Goal: Task Accomplishment & Management: Complete application form

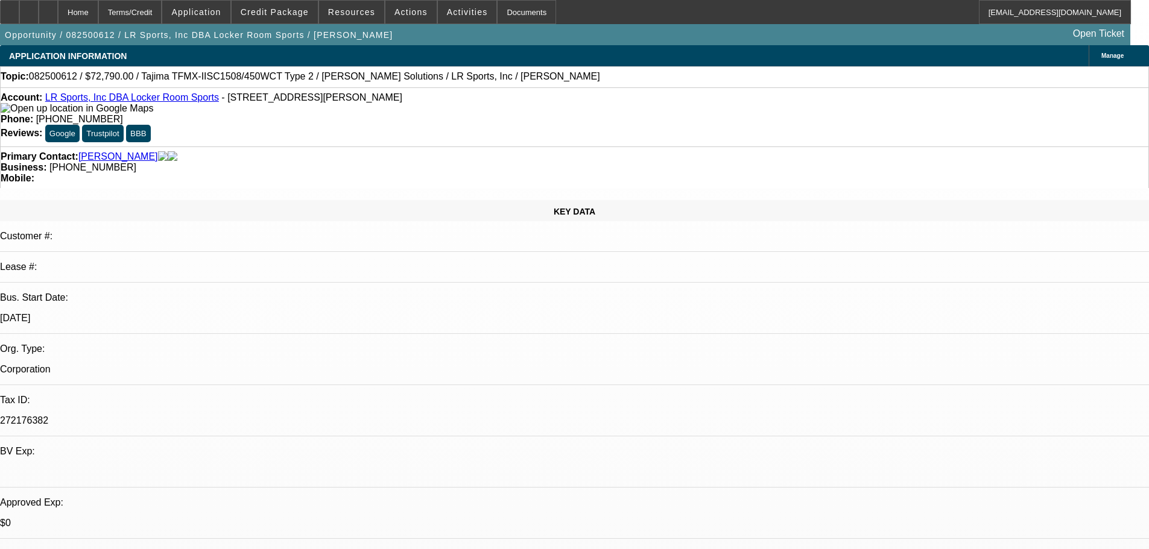
select select "0"
select select "2"
select select "0.1"
select select "4"
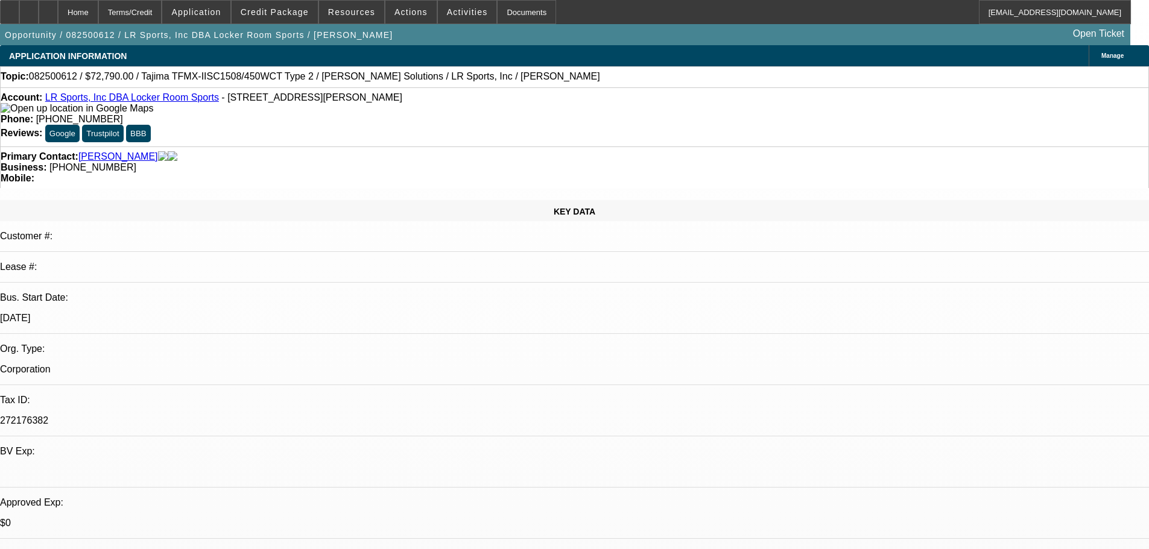
select select "0"
select select "2"
select select "0"
select select "6"
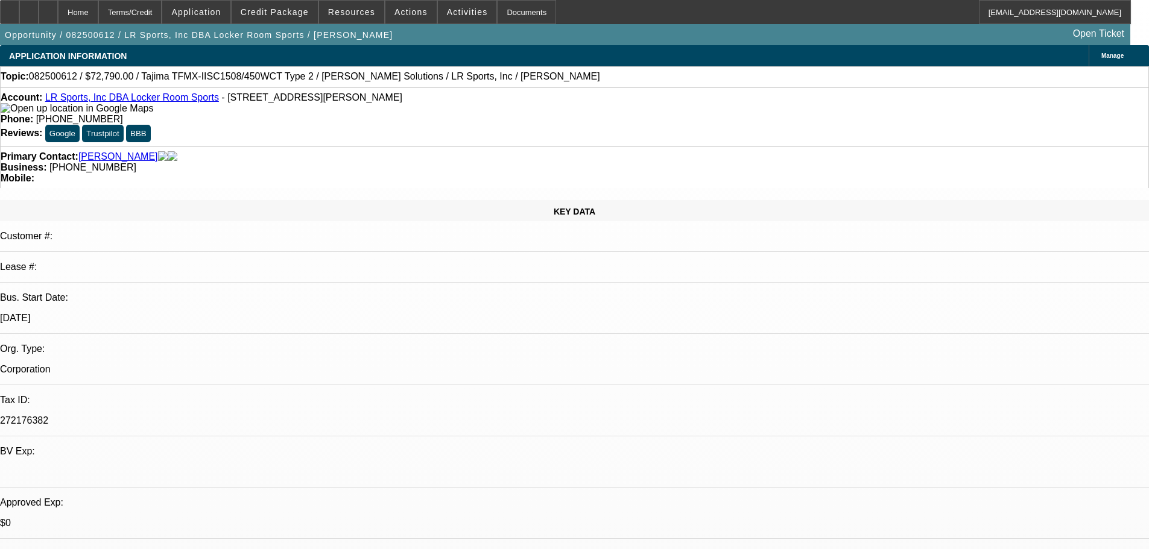
select select "0"
select select "2"
select select "0.1"
select select "4"
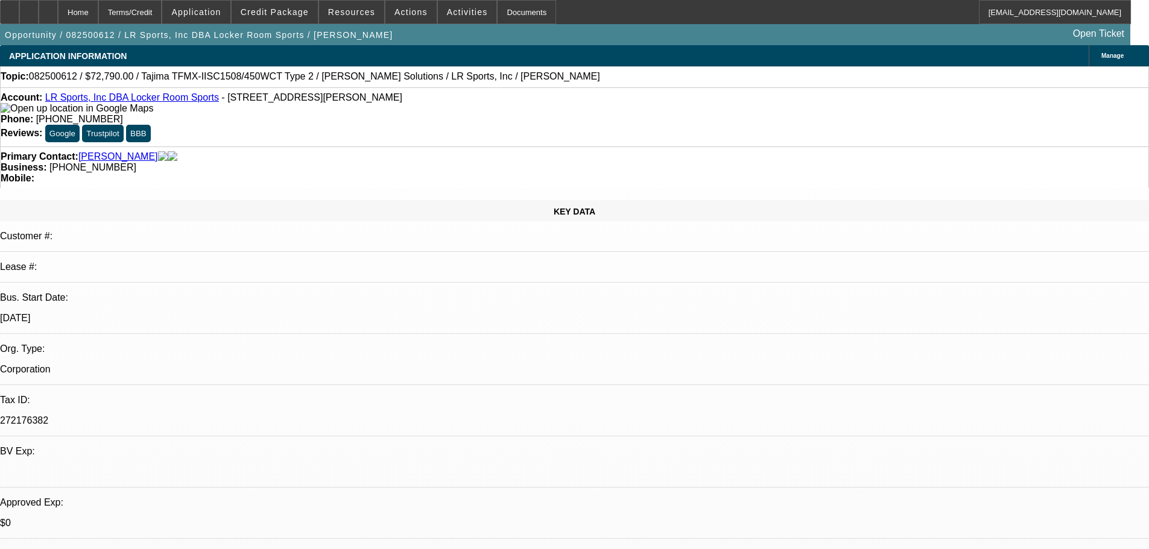
select select "0"
select select "2"
select select "0"
select select "6"
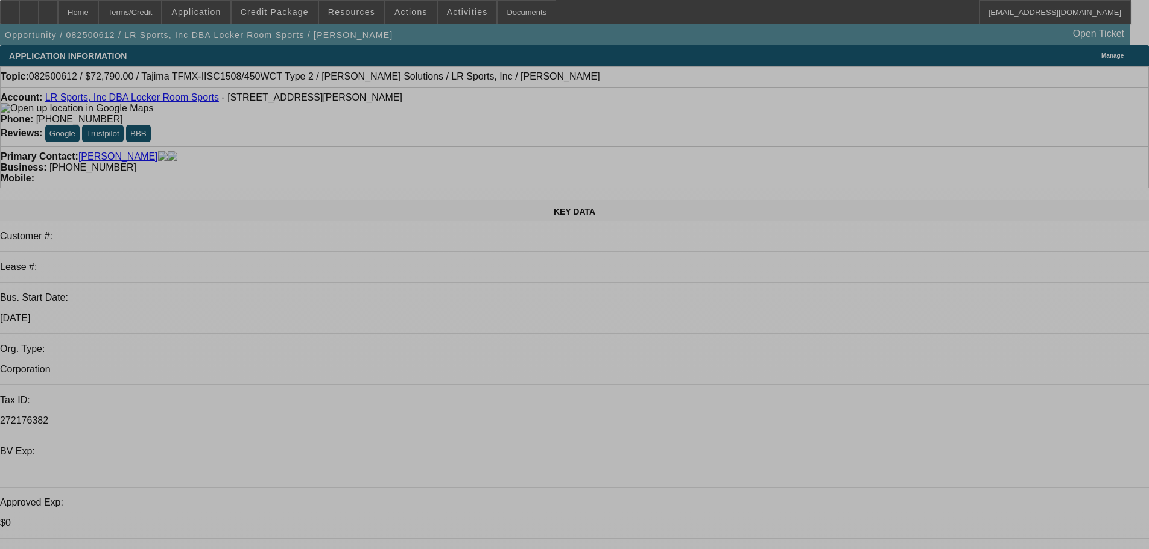
select select "0"
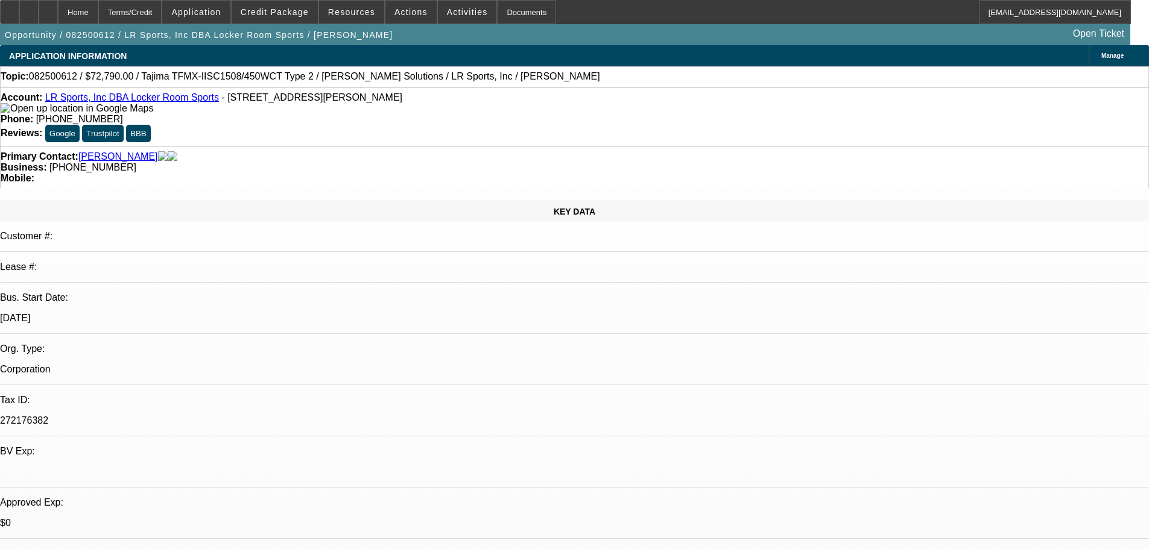
select select "2"
select select "0.1"
select select "4"
select select "0"
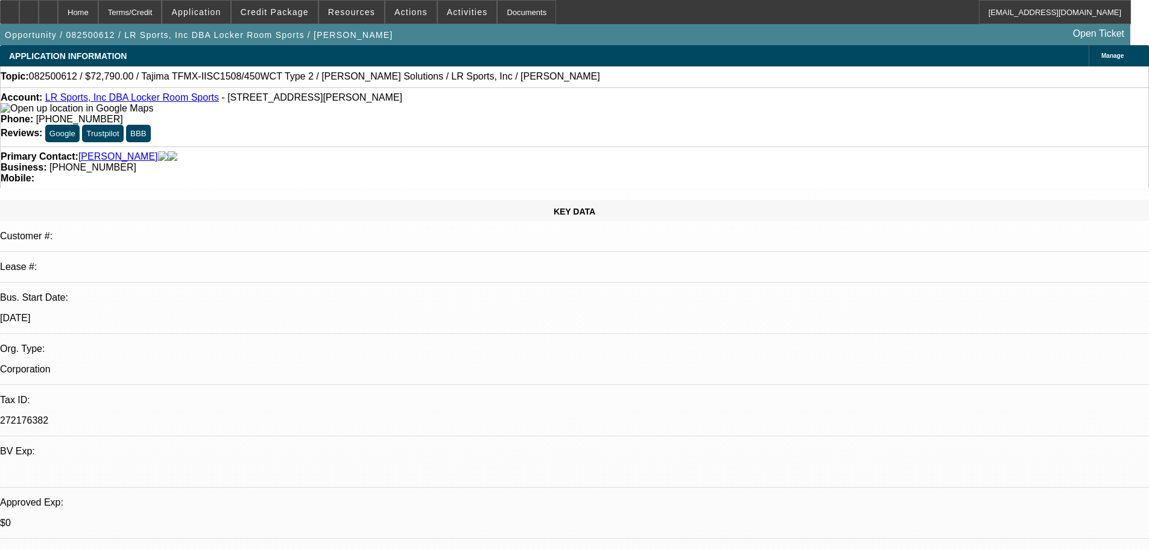
select select "2"
select select "0"
select select "6"
select select "0"
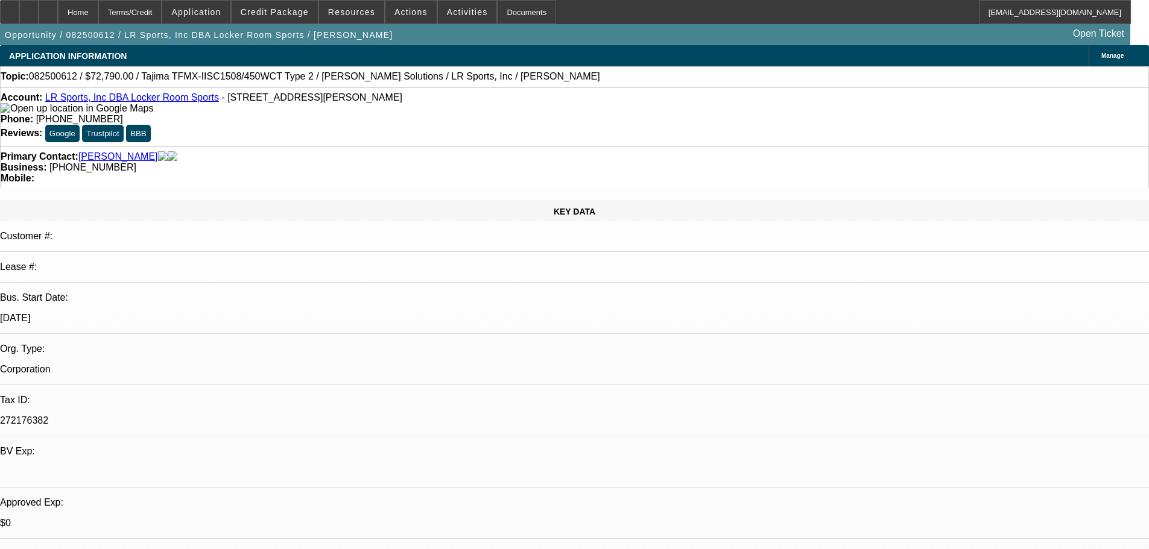
select select "2"
select select "0.1"
select select "4"
select select "0"
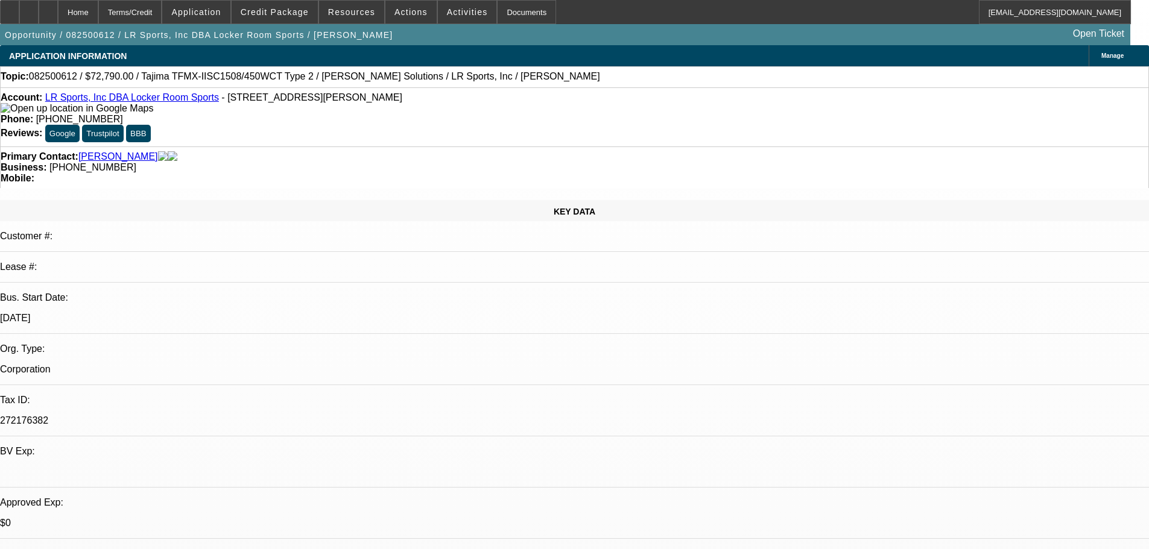
select select "2"
select select "0"
select select "6"
click at [293, 17] on span at bounding box center [275, 12] width 86 height 29
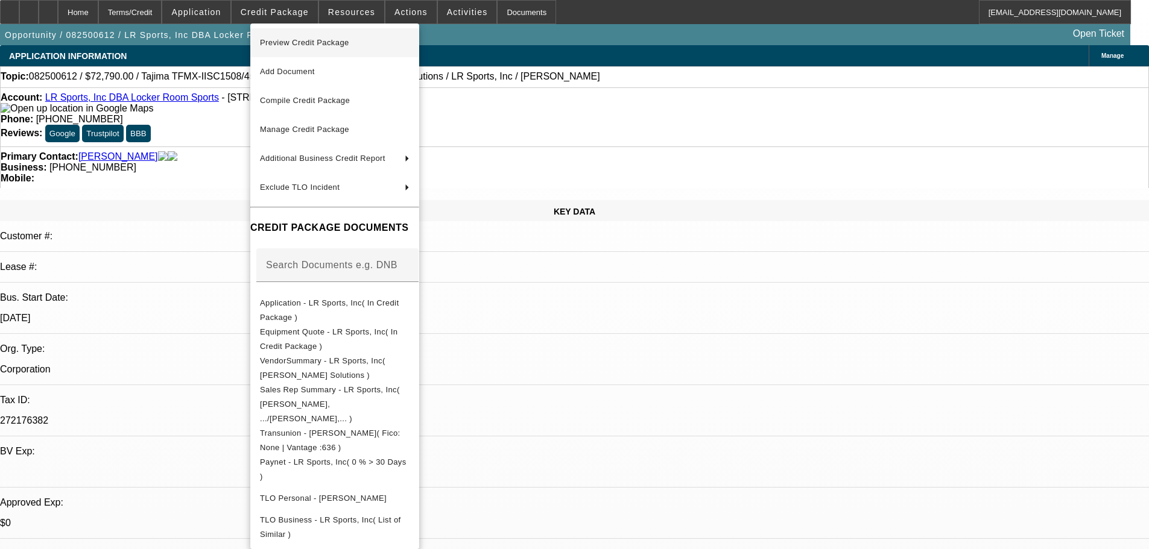
click at [299, 41] on span "Preview Credit Package" at bounding box center [304, 42] width 89 height 9
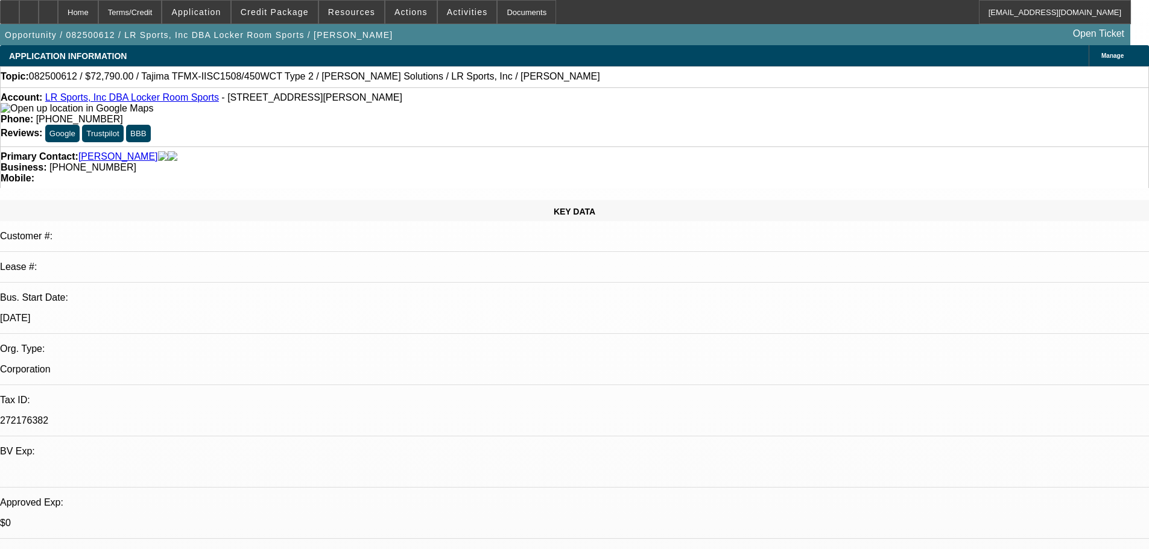
scroll to position [212, 0]
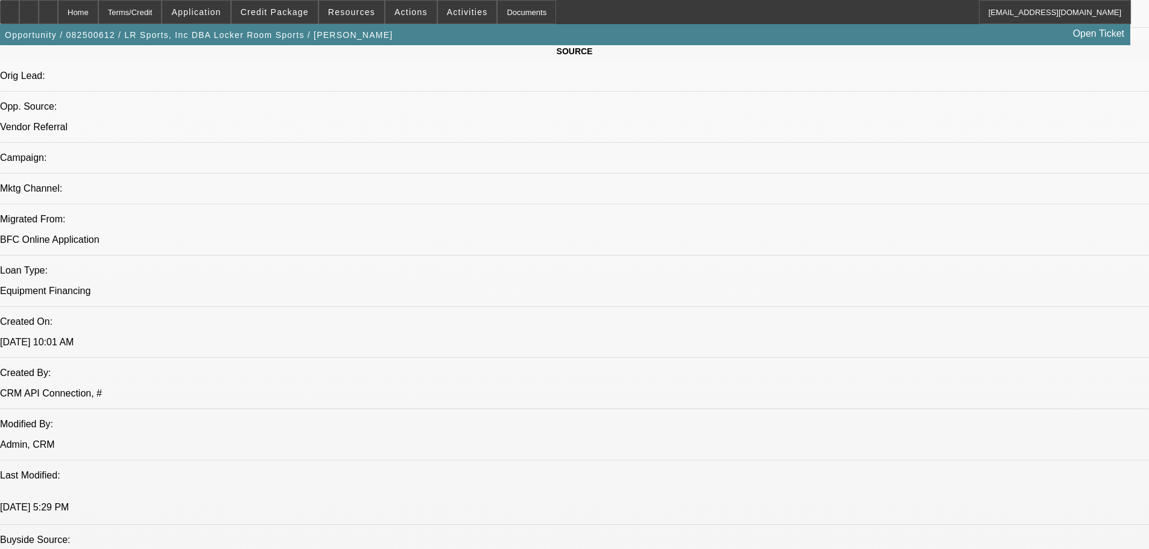
scroll to position [965, 0]
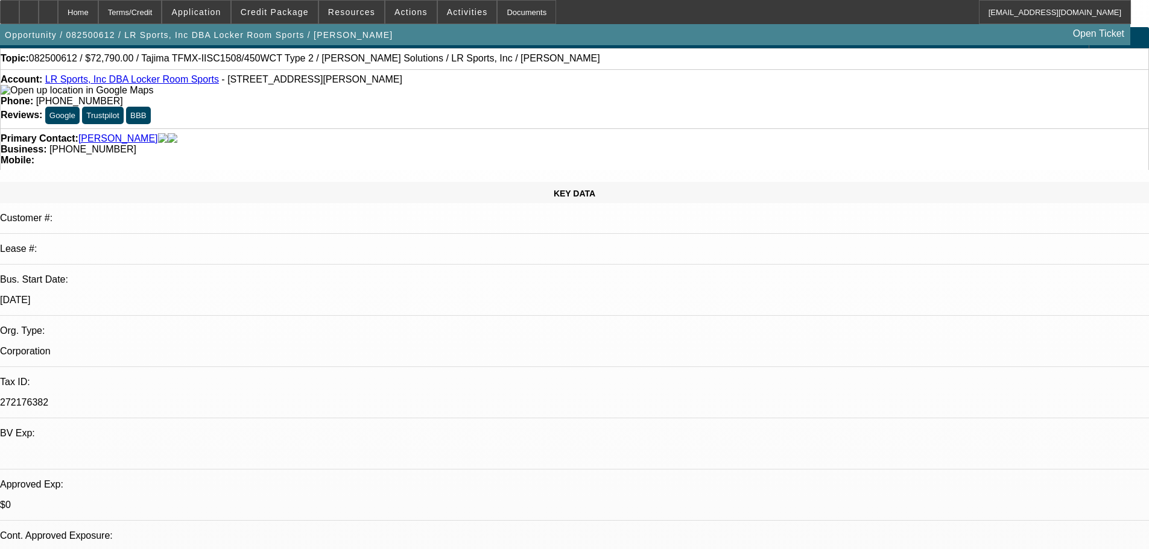
scroll to position [0, 0]
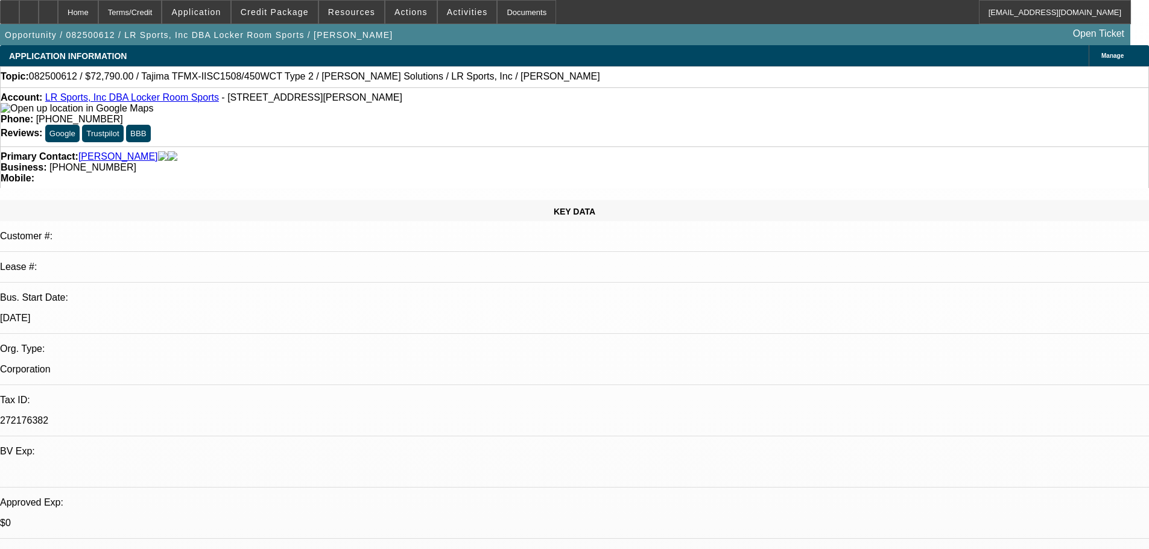
click at [25, 109] on img at bounding box center [77, 108] width 153 height 11
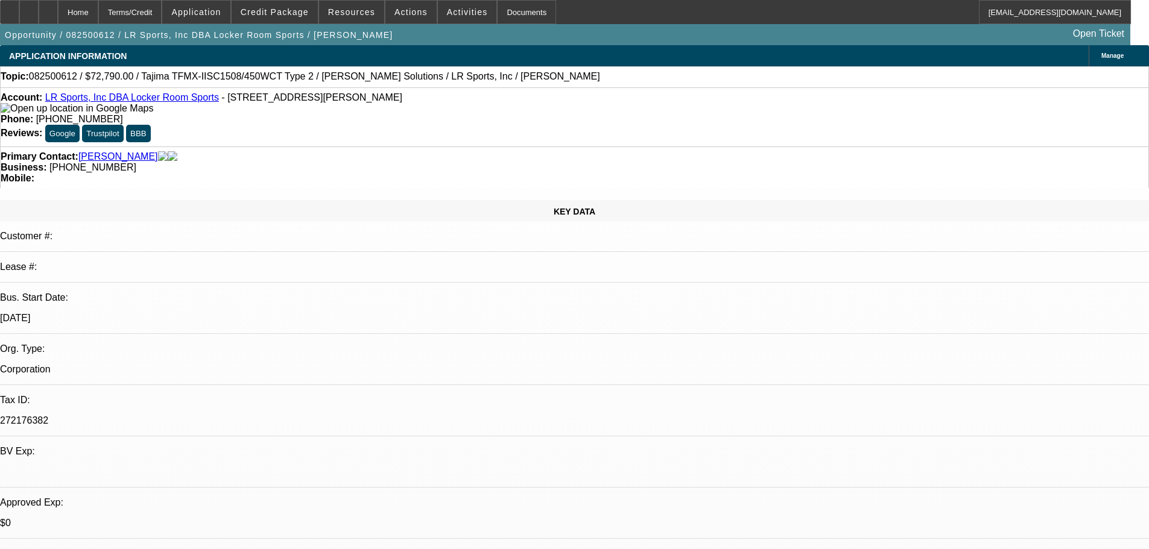
scroll to position [362, 0]
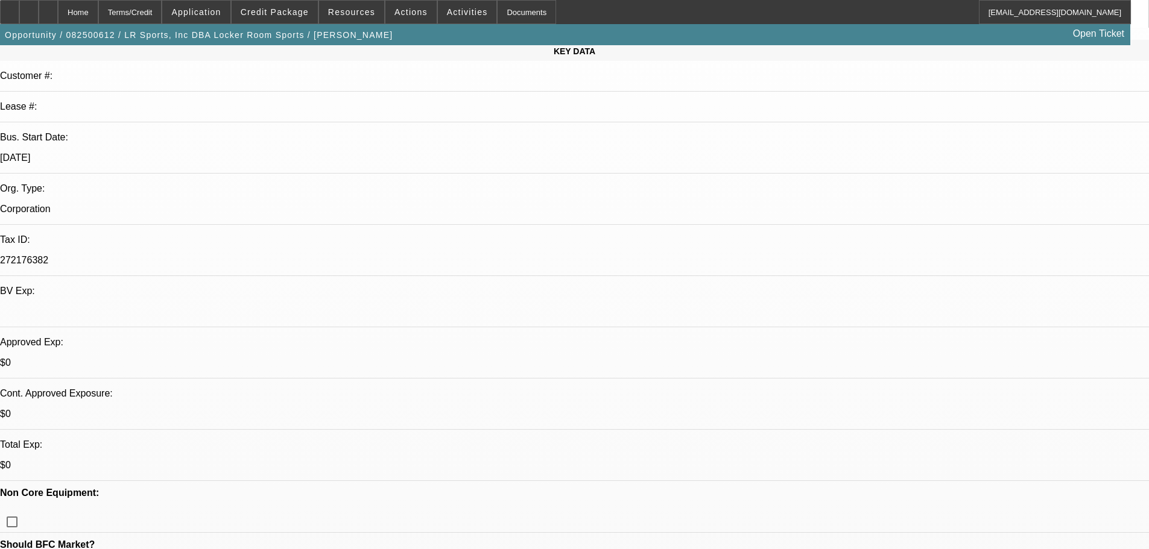
scroll to position [0, 0]
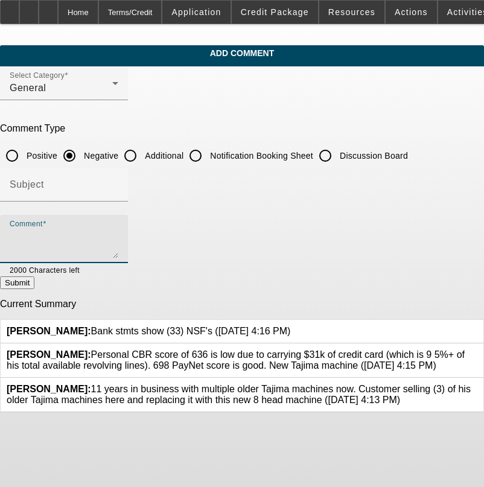
click at [118, 235] on textarea "Comment" at bounding box center [64, 243] width 109 height 29
click at [118, 231] on textarea "WHO IS RICK TAYLOR ON THE QUOTE ( MAYBE THE "R" IN LR?) $5300 AIR," at bounding box center [64, 243] width 109 height 29
click at [118, 246] on textarea "WHO IS RICK TAYLOR ON THE QUOTE ( MAYBE THE "R" IN LR?) $5300 AIR, GEORGE THIN …" at bounding box center [64, 243] width 109 height 29
click at [118, 250] on textarea "WHO IS RICK TAYLOR ON THE QUOTE ( MAYBE THE "R" IN LR?) $5300 AIR, GEORGE THIN …" at bounding box center [64, 243] width 109 height 29
click at [118, 247] on textarea "WHO IS RICK TAYLOR ON THE QUOTE ( MAYBE THE "R" IN LR?) $5300 AIR, GEORGE THIN …" at bounding box center [64, 243] width 109 height 29
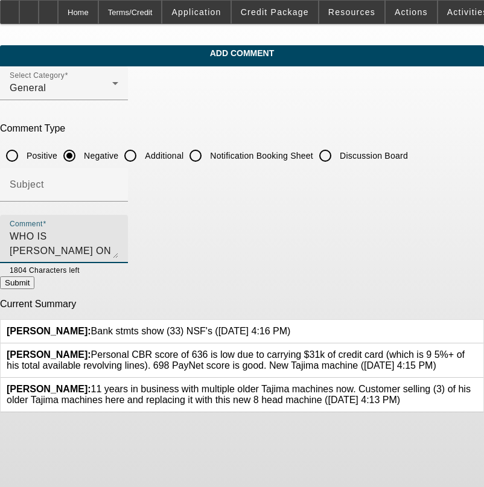
click at [118, 249] on textarea "WHO IS RICK TAYLOR ON THE QUOTE ( MAYBE THE "R" IN LR?) $5300 AIR, GEORGE THIN …" at bounding box center [64, 243] width 109 height 29
click at [118, 247] on textarea "WHO IS RICK TAYLOR ON THE QUOTE ( MAYBE THE "R" IN LR?) $5300 AIR, GEORGE THIN …" at bounding box center [64, 243] width 109 height 29
type textarea "WHO IS [PERSON_NAME] ON THE QUOTE ( MAYBE THE "R" IN LR?) $5300 AIR, [PERSON_NA…"
click at [34, 285] on button "Submit" at bounding box center [17, 282] width 34 height 13
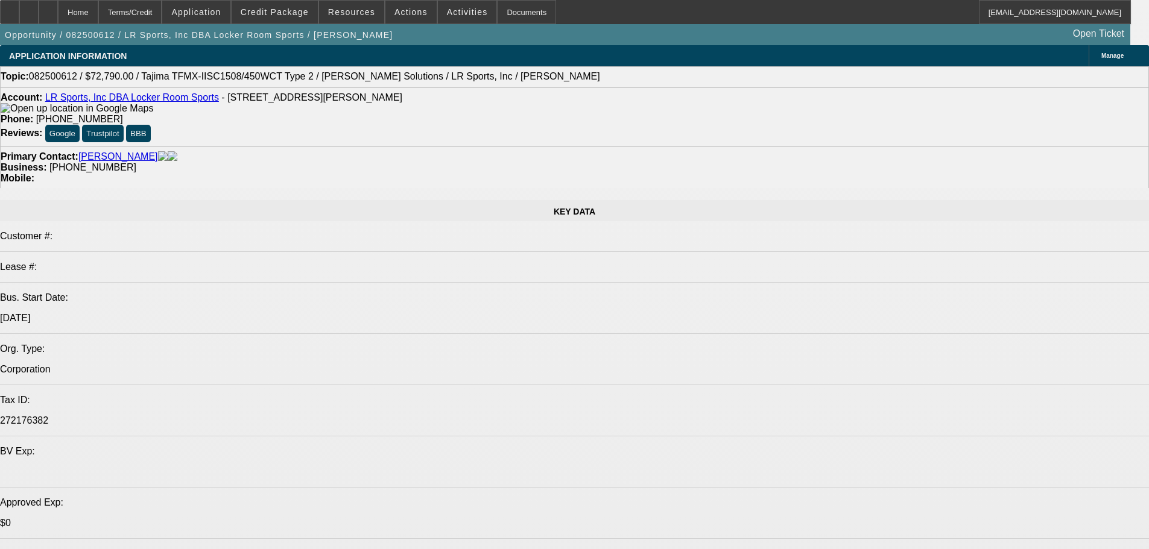
select select "0"
select select "2"
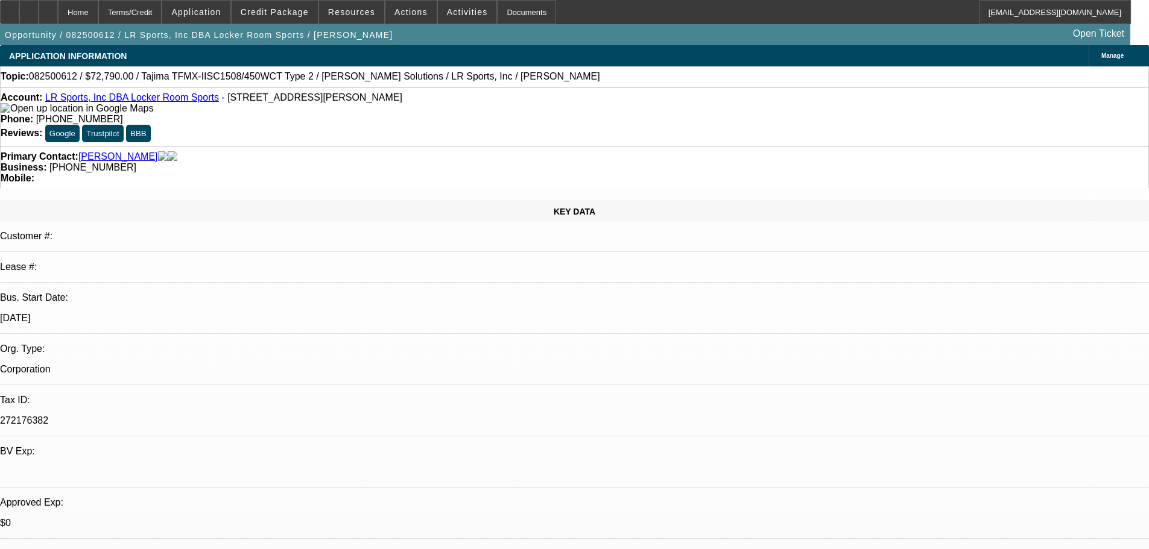
select select "2"
select select "0.1"
select select "4"
select select "0"
select select "2"
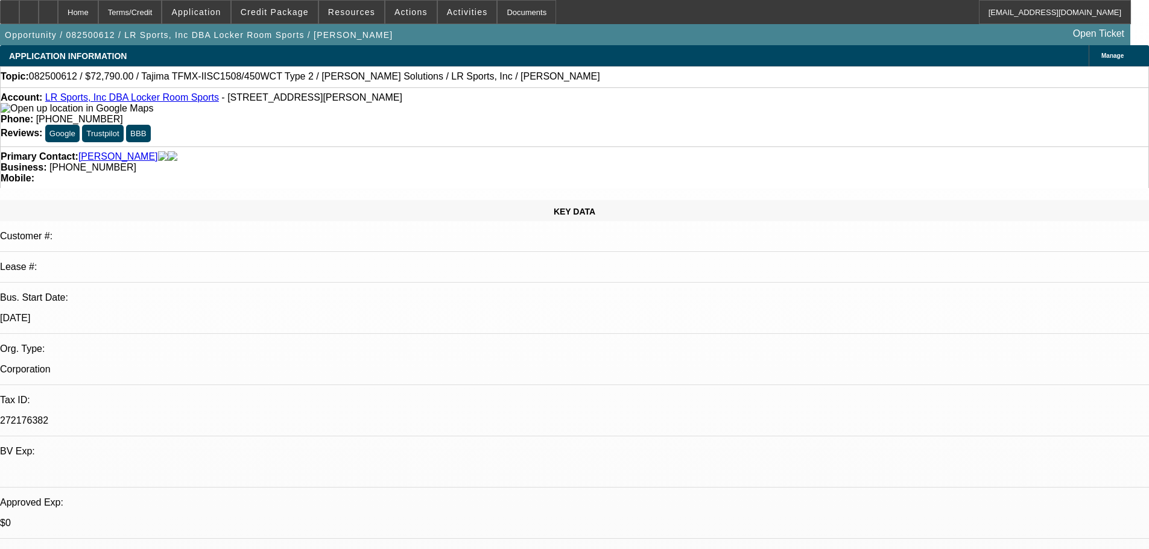
select select "2"
select select "0"
select select "6"
select select "0"
select select "2"
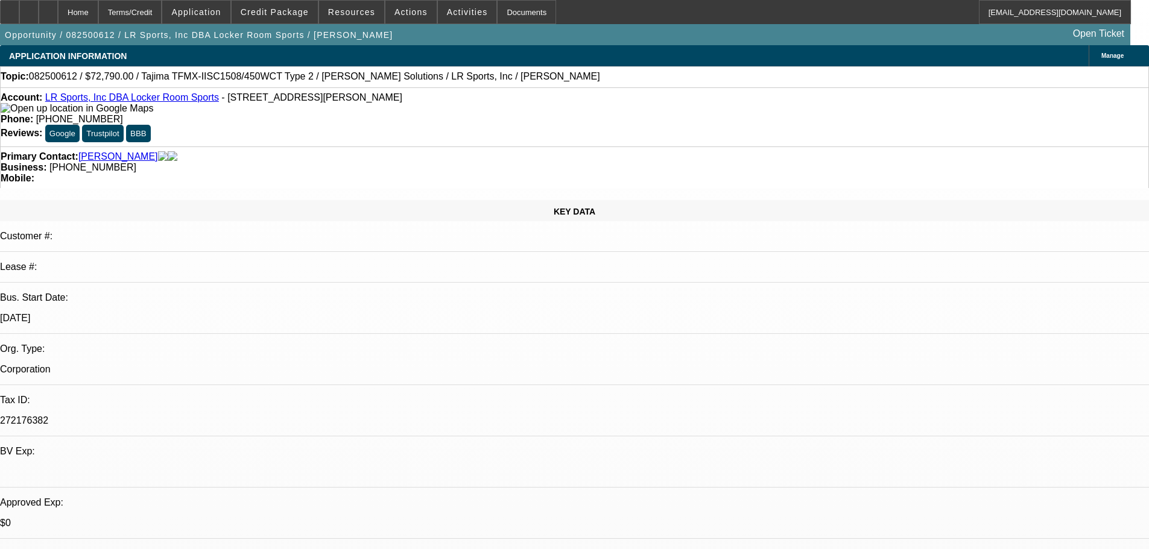
select select "2"
select select "0.1"
select select "4"
select select "0"
select select "2"
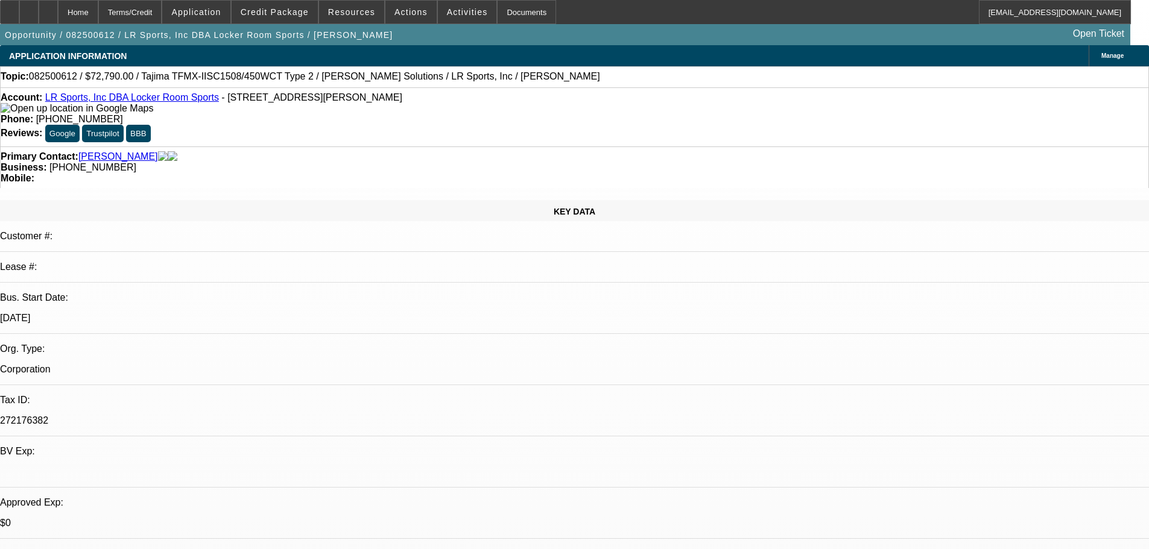
select select "2"
select select "0"
select select "6"
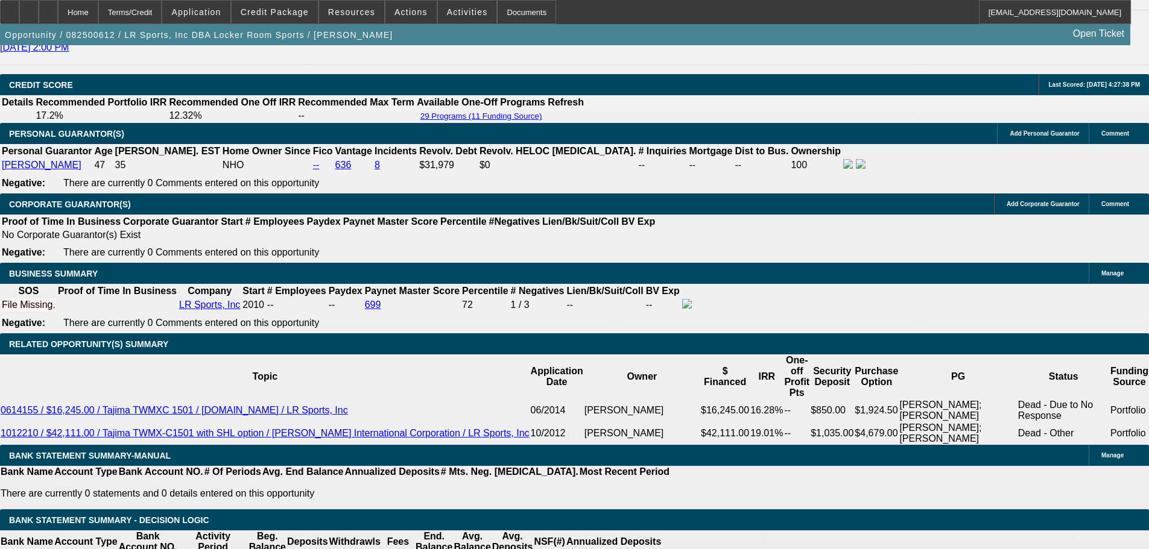
scroll to position [1870, 0]
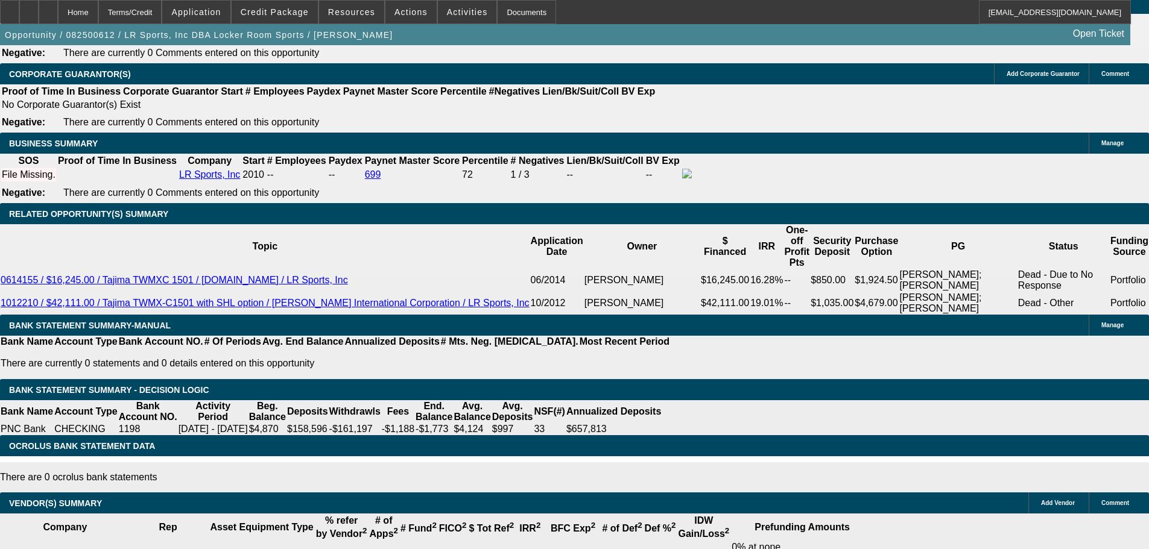
select select "5"
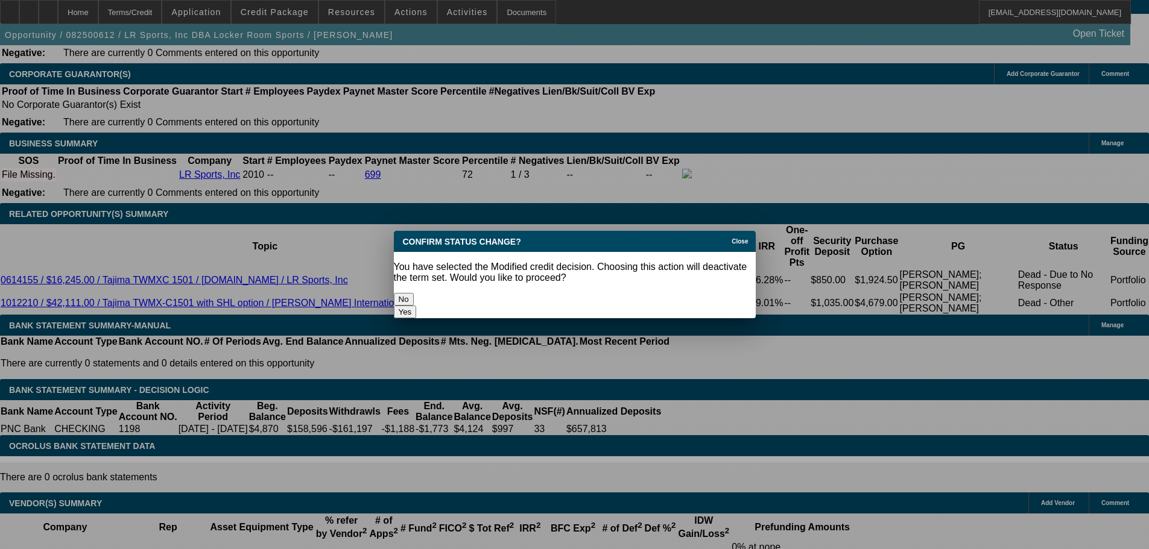
click at [417, 306] on button "Yes" at bounding box center [405, 312] width 23 height 13
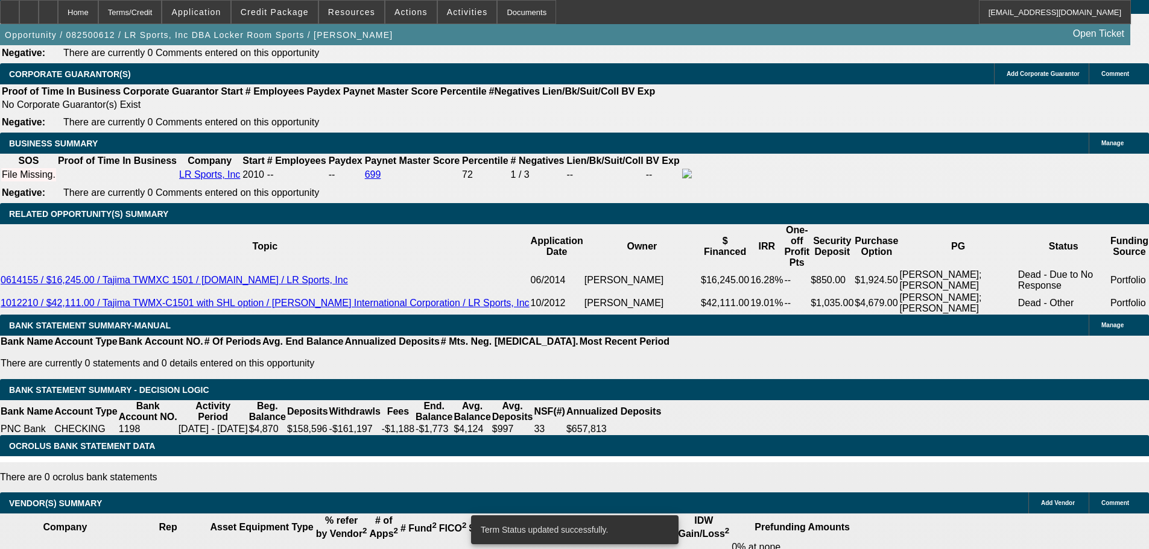
select select "0"
select select "2"
select select "0"
select select "6"
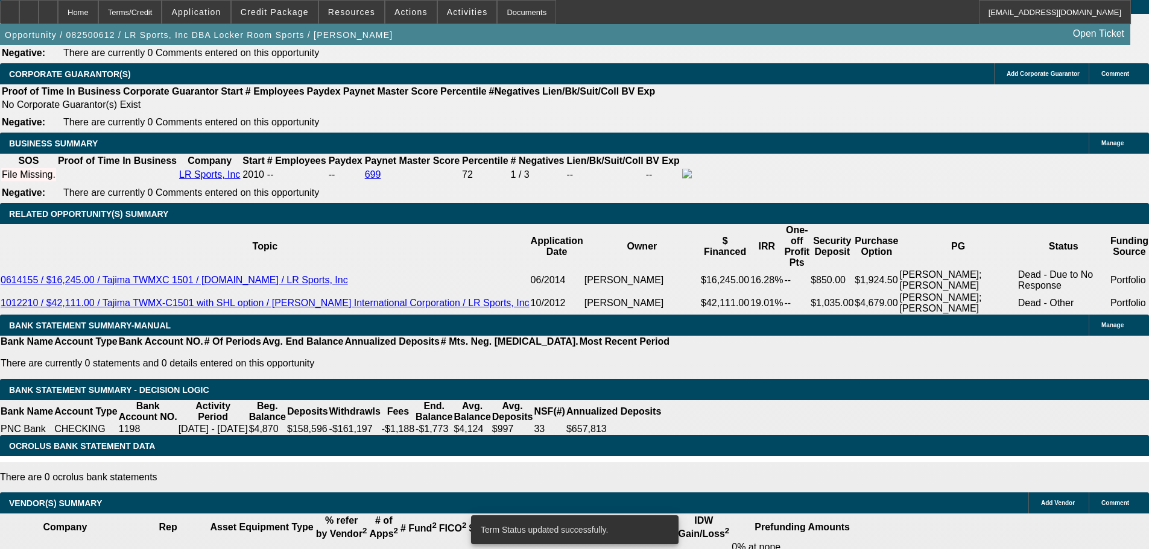
select select "0"
select select "2"
select select "0.1"
select select "4"
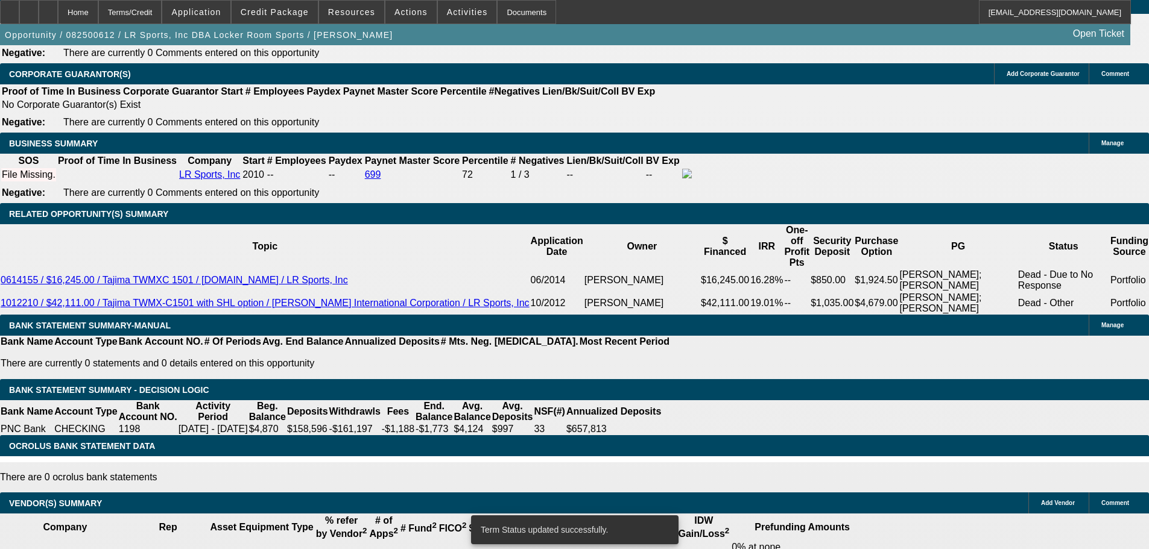
select select "0"
select select "2"
select select "0"
select select "6"
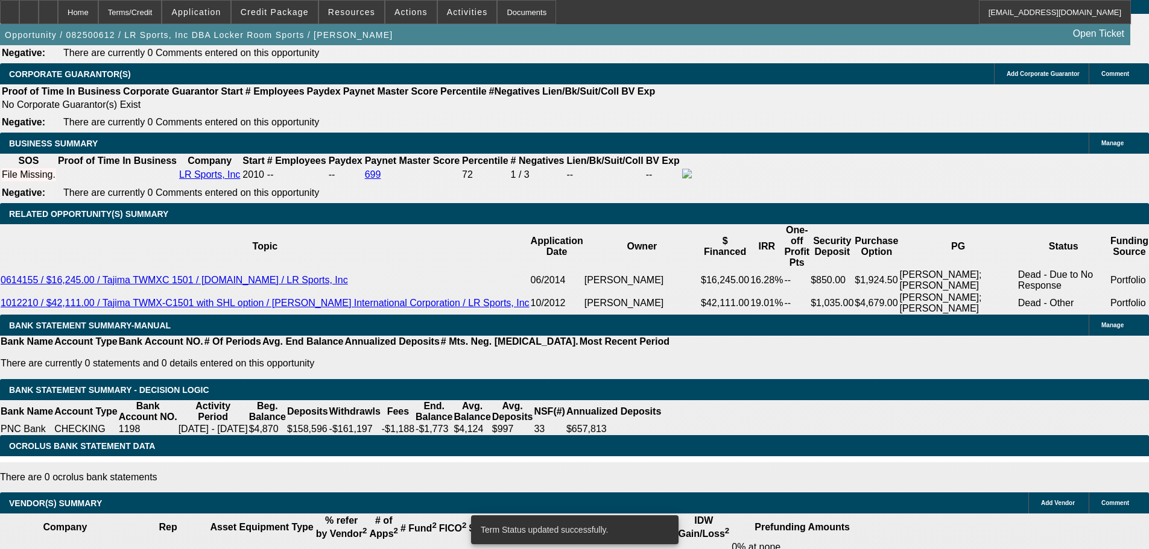
select select "0"
select select "2"
select select "0.1"
select select "4"
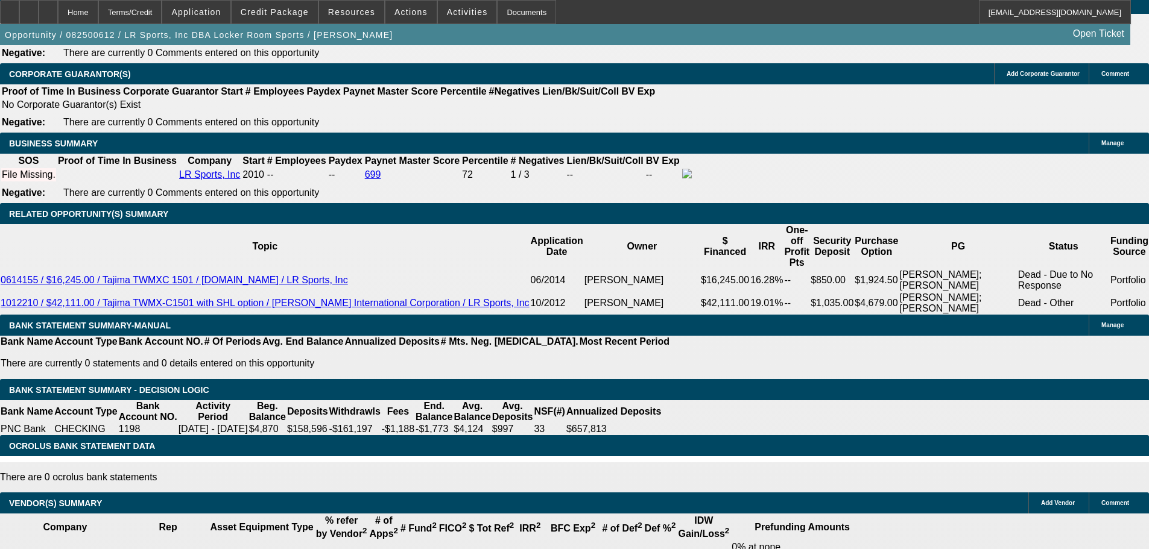
select select "5"
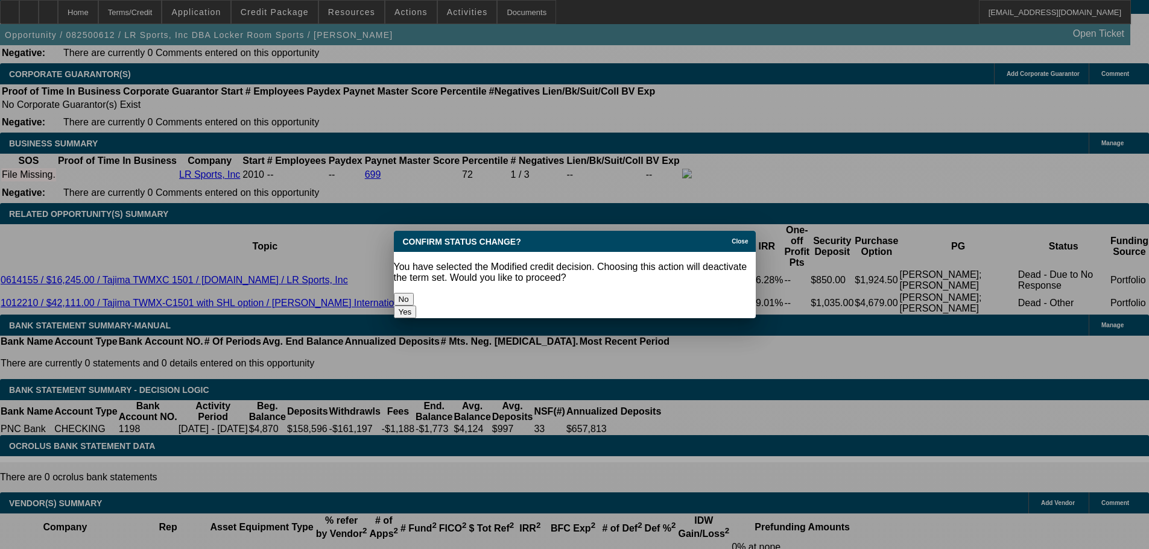
click at [417, 306] on button "Yes" at bounding box center [405, 312] width 23 height 13
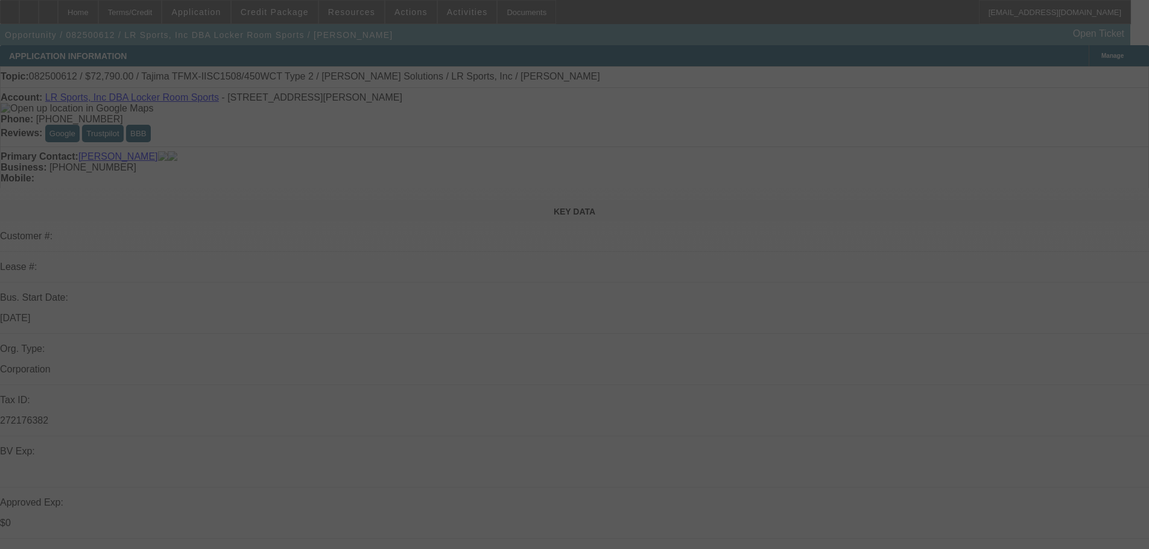
scroll to position [1870, 0]
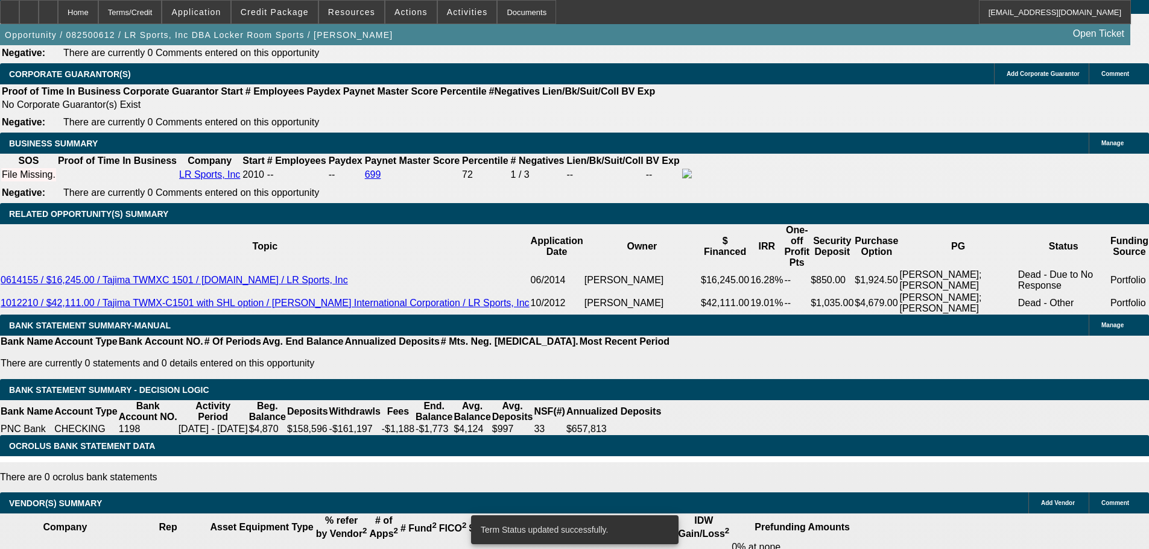
select select "0"
select select "2"
select select "0.1"
select select "4"
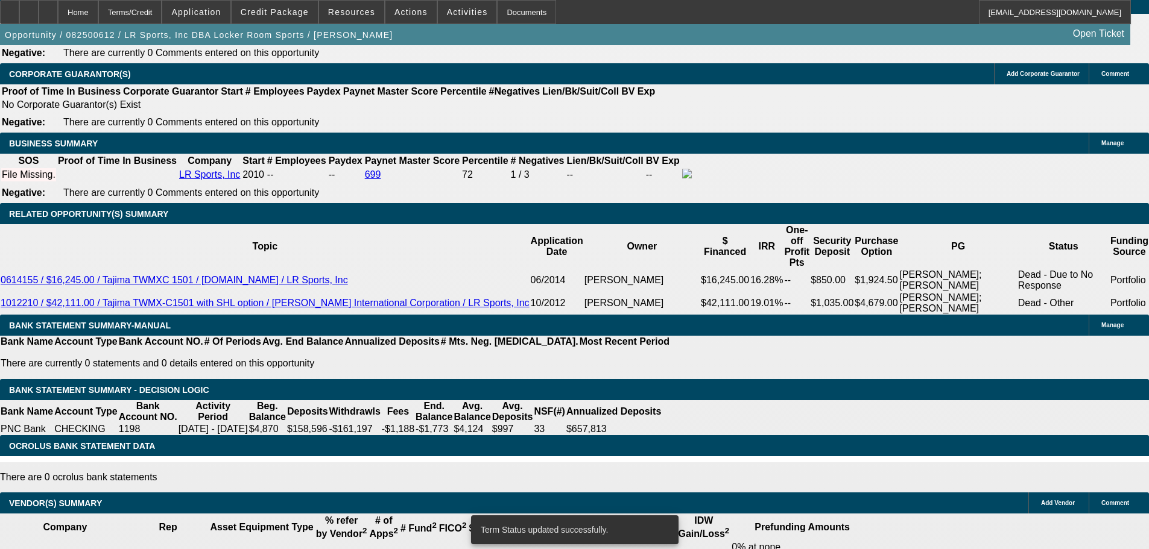
select select "0"
select select "2"
select select "0"
select select "6"
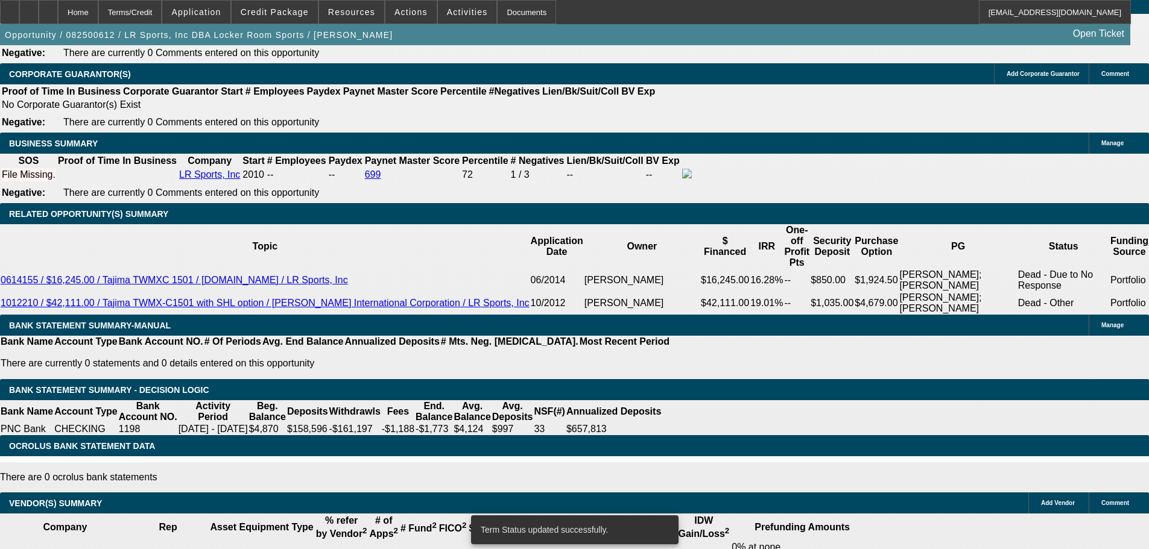
select select "0"
select select "2"
select select "0.1"
select select "4"
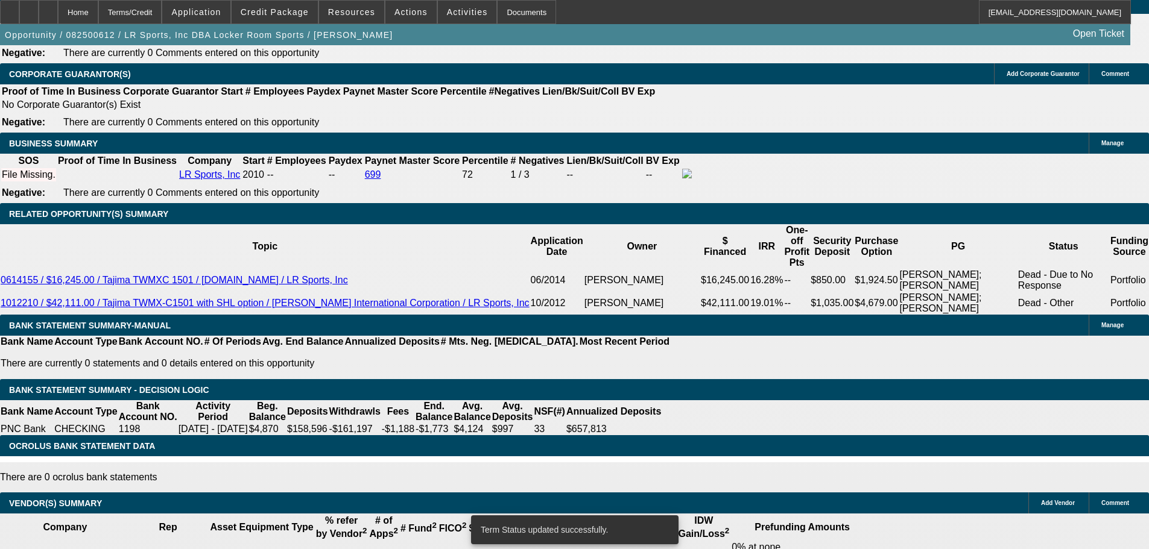
select select "0"
select select "2"
select select "0"
select select "6"
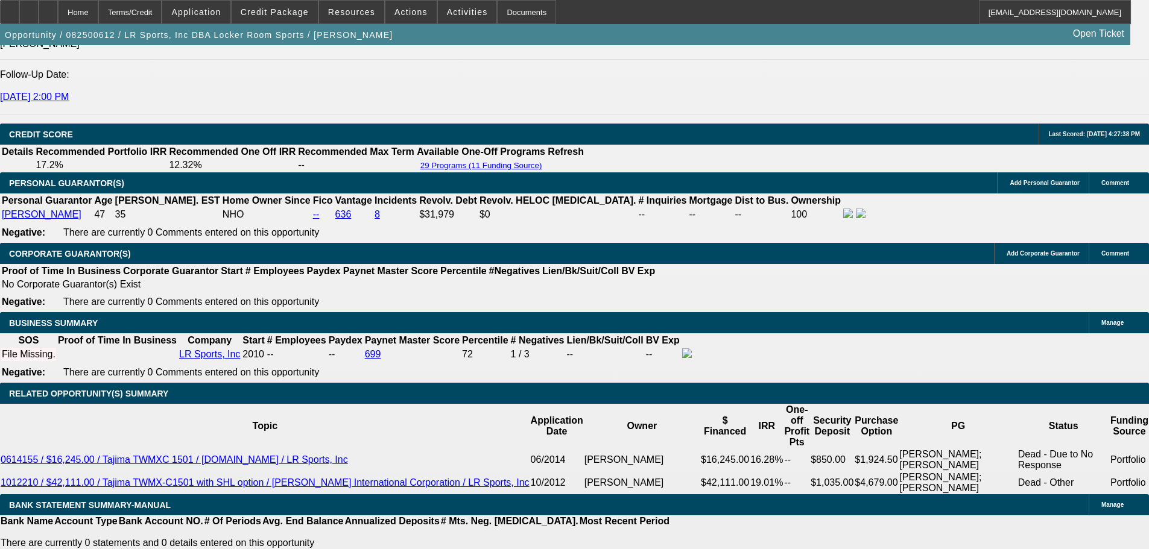
scroll to position [1689, 0]
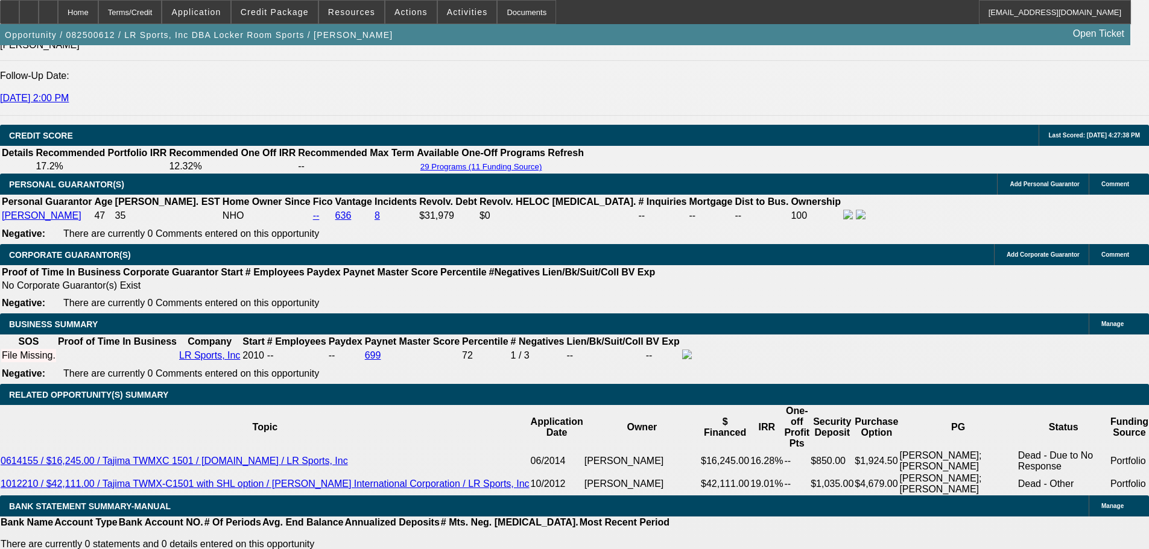
drag, startPoint x: 410, startPoint y: 250, endPoint x: 470, endPoint y: 249, distance: 60.9
type input "UNKNOWN"
type input "1"
type input "$2,084.06"
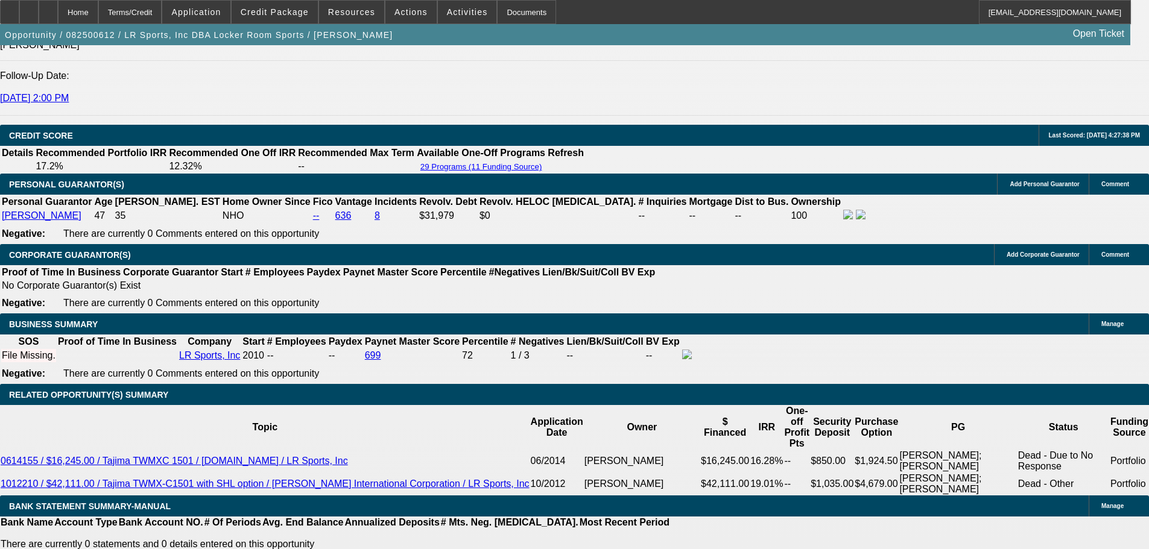
type input "$1,042.03"
type input "13"
type input "$2,922.38"
type input "$1,461.19"
type input "13.5"
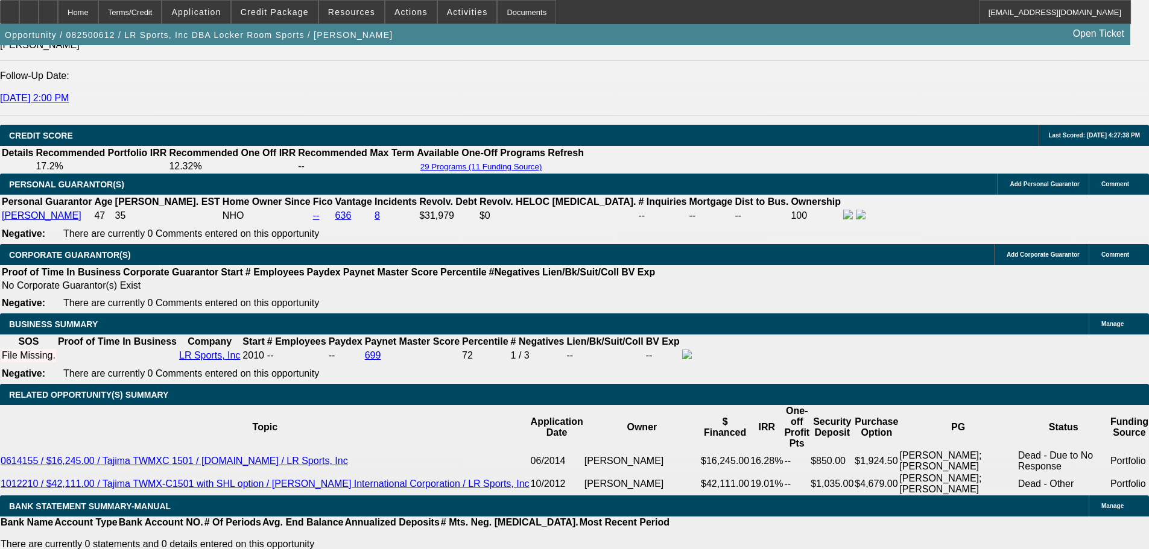
type input "$2,960.94"
type input "$1,480.47"
type input "13.5"
type input "$0.00"
drag, startPoint x: 257, startPoint y: 249, endPoint x: 293, endPoint y: 248, distance: 36.2
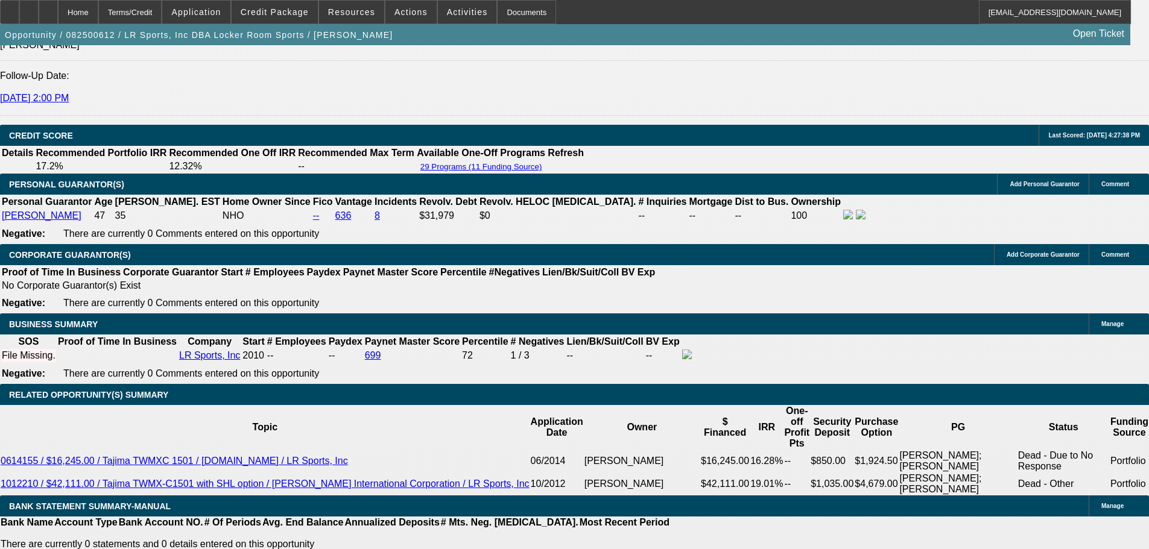
type input "1"
type input "UNKNOWN"
type input "$1,042.03"
type input "12"
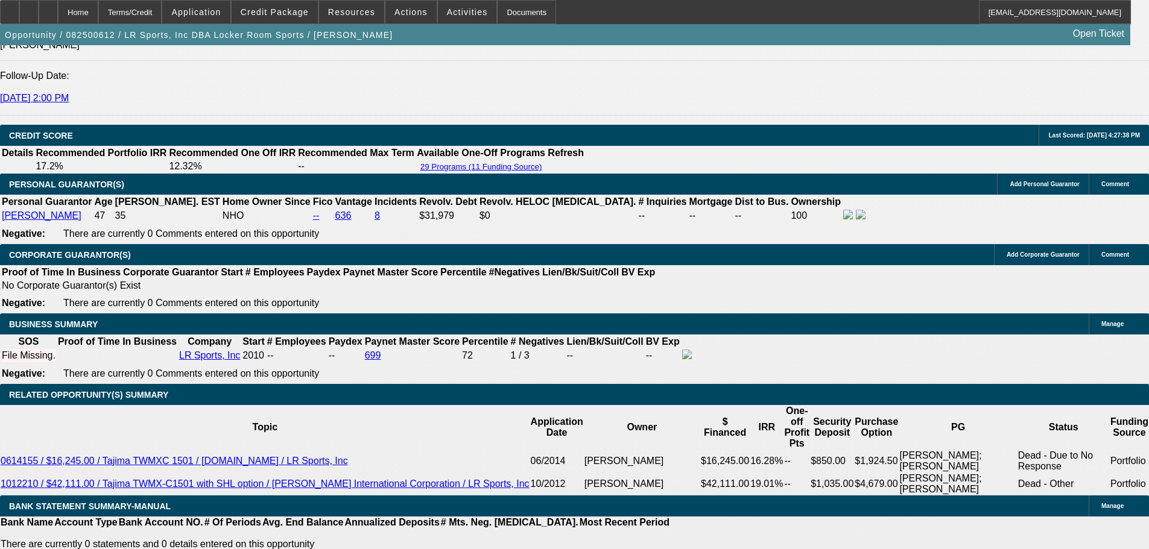
type input "$2,084.06"
type input "$1,423.06"
type input "$2,846.12"
type input "12.5"
type input "$1,442.06"
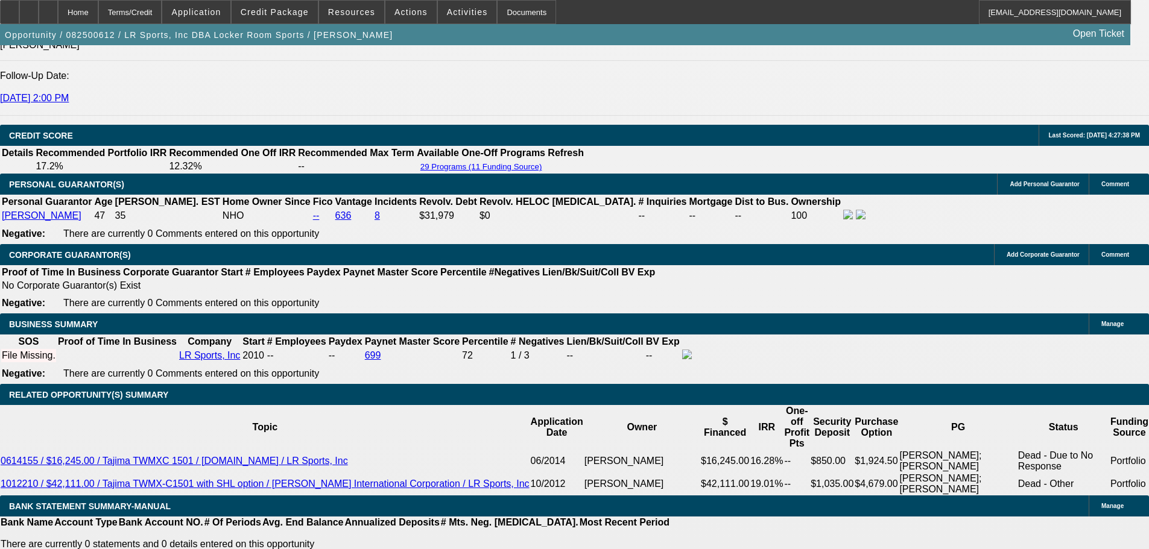
type input "$2,884.12"
type input "12.5"
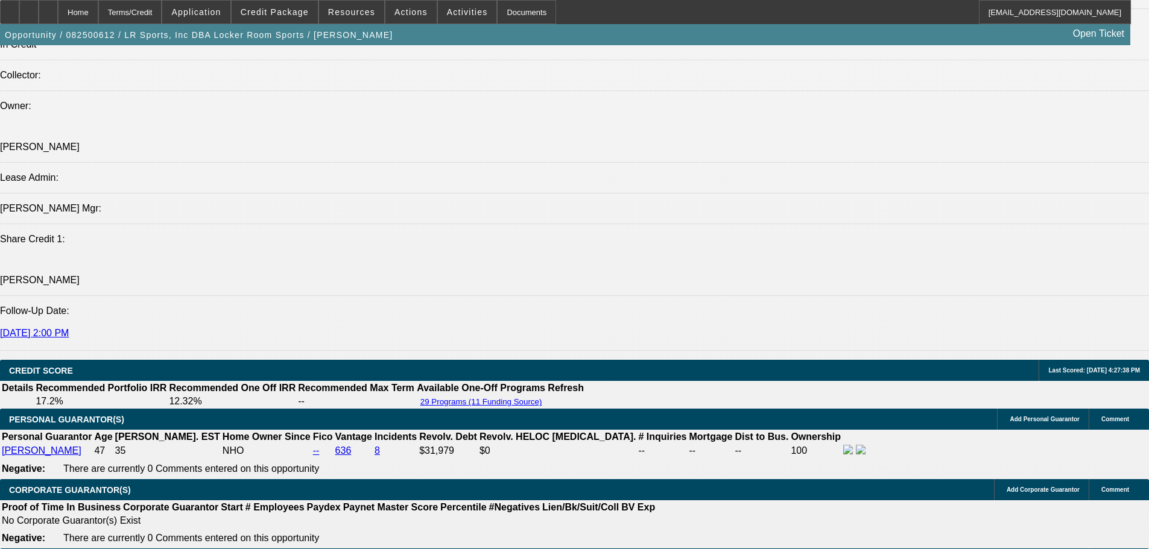
scroll to position [1448, 0]
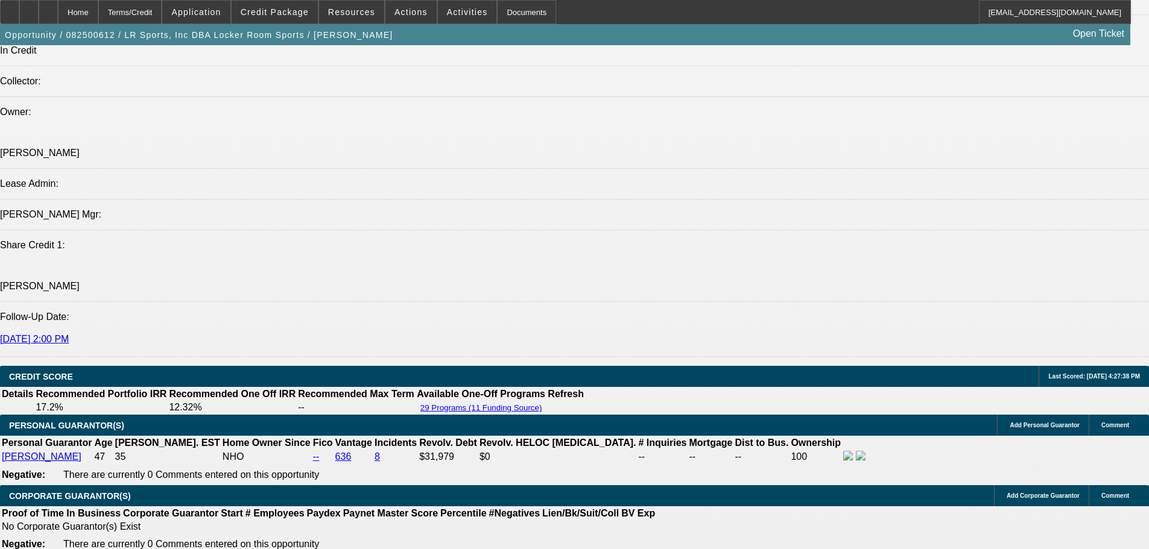
type input "$2,884.12"
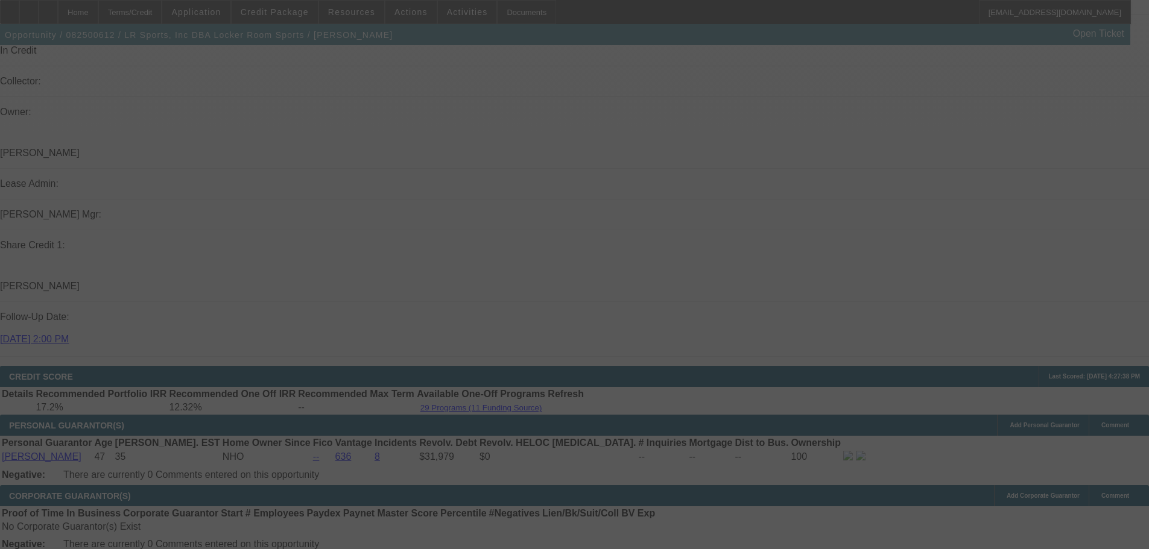
select select "0"
select select "2"
select select "0"
select select "6"
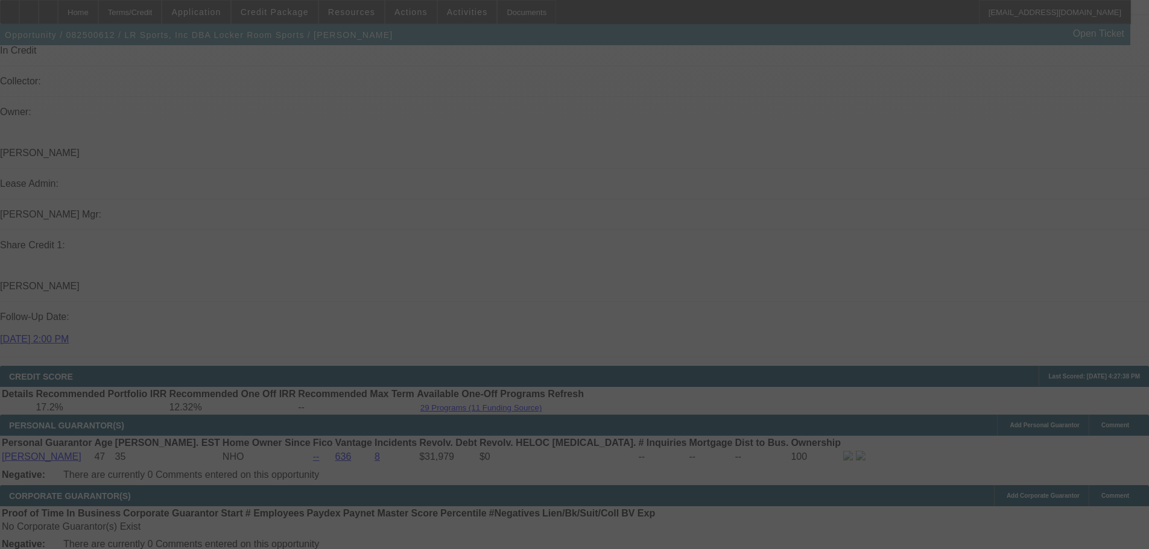
select select "0"
select select "2"
select select "0.1"
select select "4"
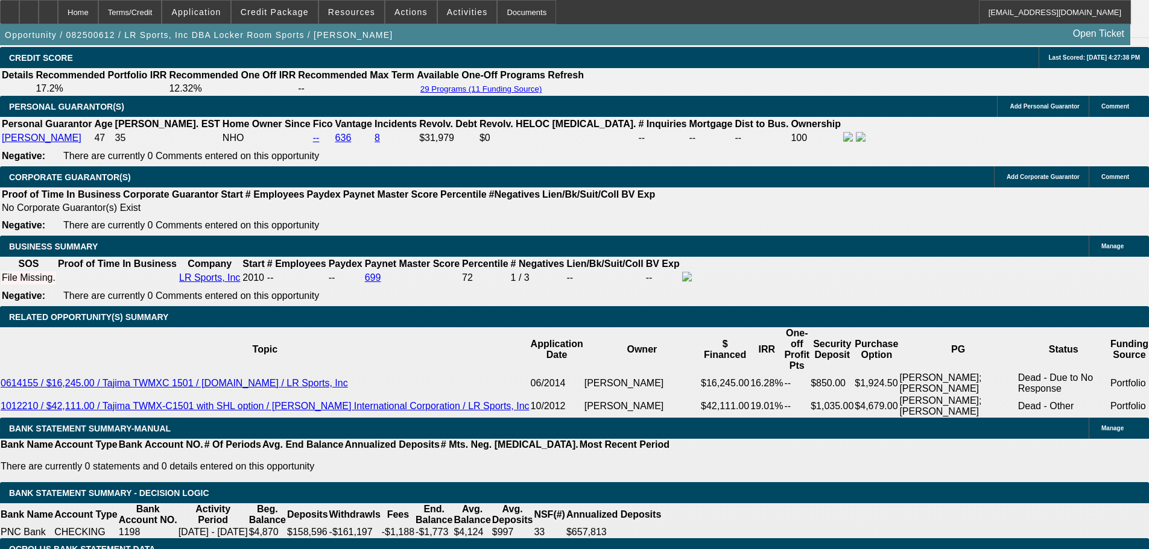
scroll to position [1749, 0]
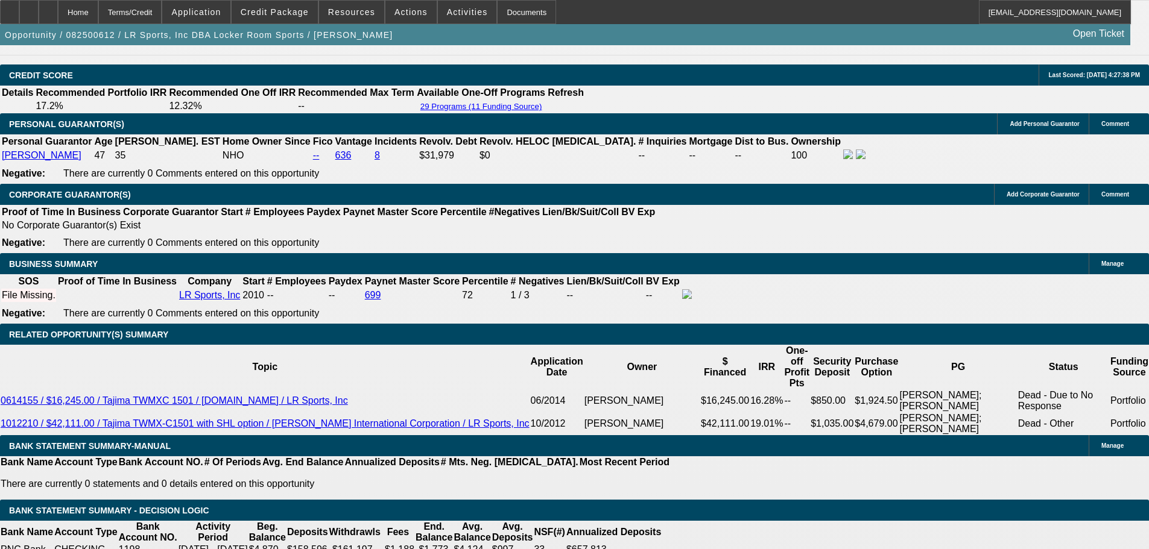
type input "UNKNOWN"
type input "13."
type input "$2,922.38"
type input "$1,461.19"
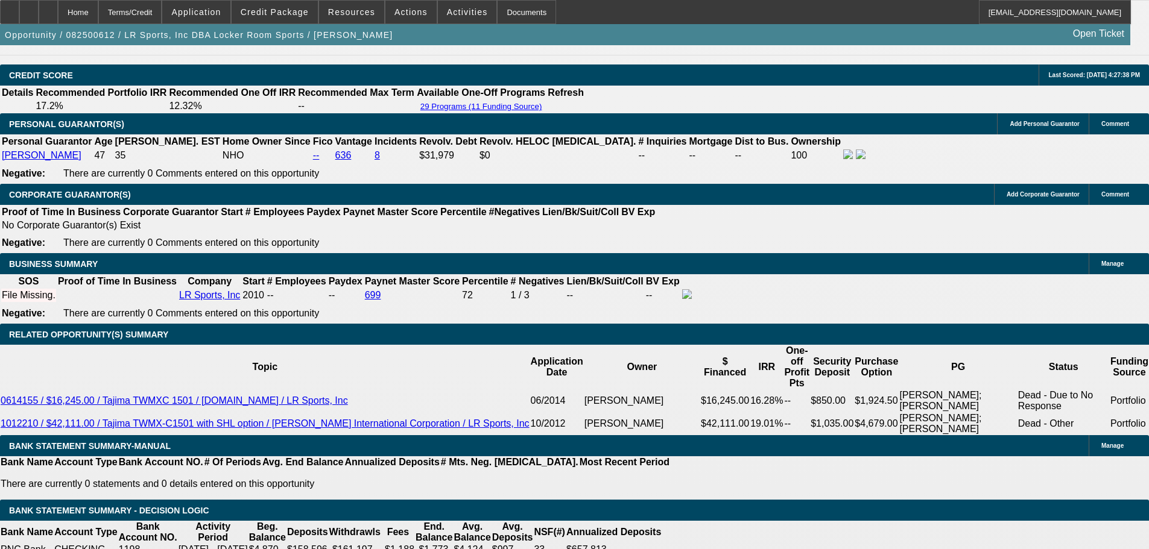
type input "13.9"
type input "$2,992.00"
type input "$1,496.00"
type input "13.9"
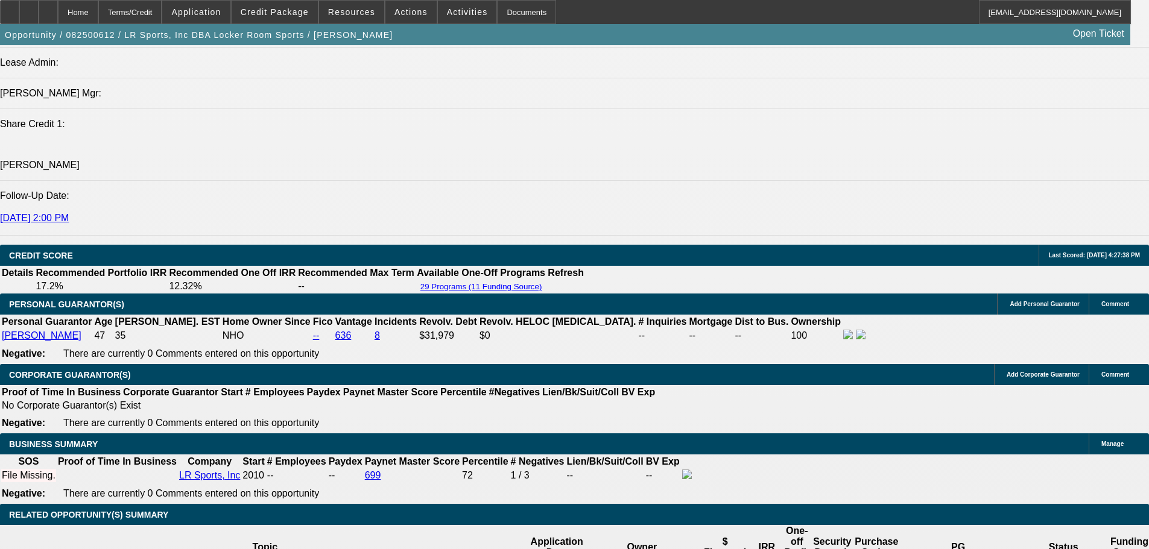
scroll to position [1568, 0]
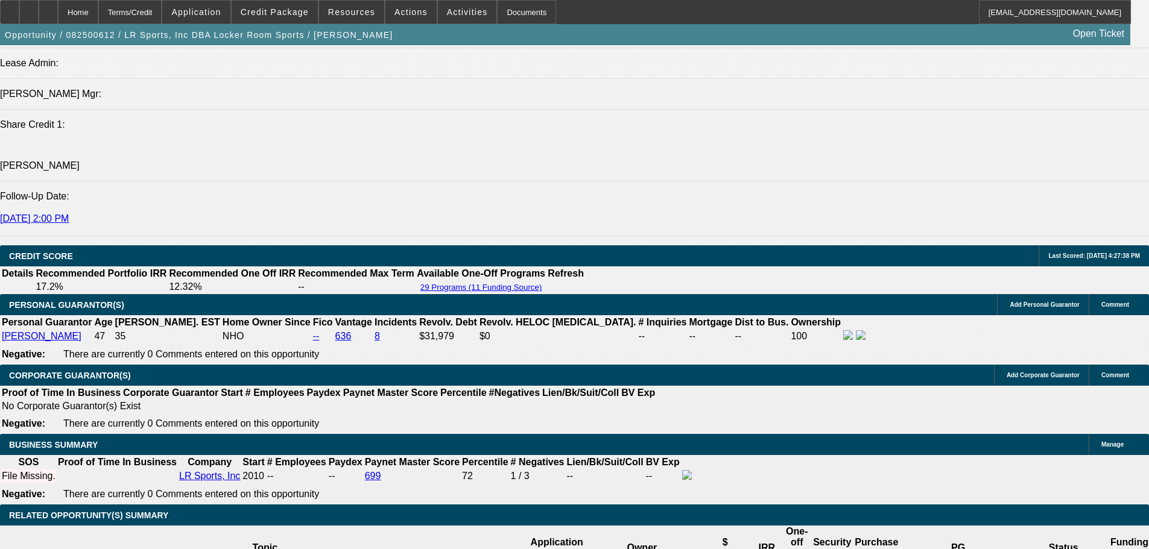
type input "$0.00"
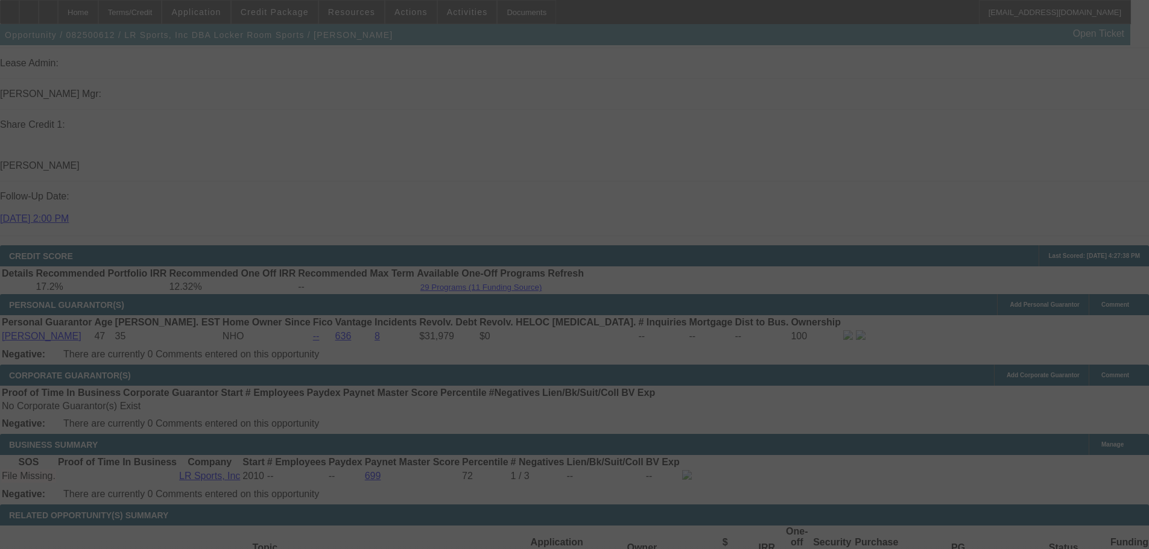
select select "0"
select select "2"
select select "0"
select select "6"
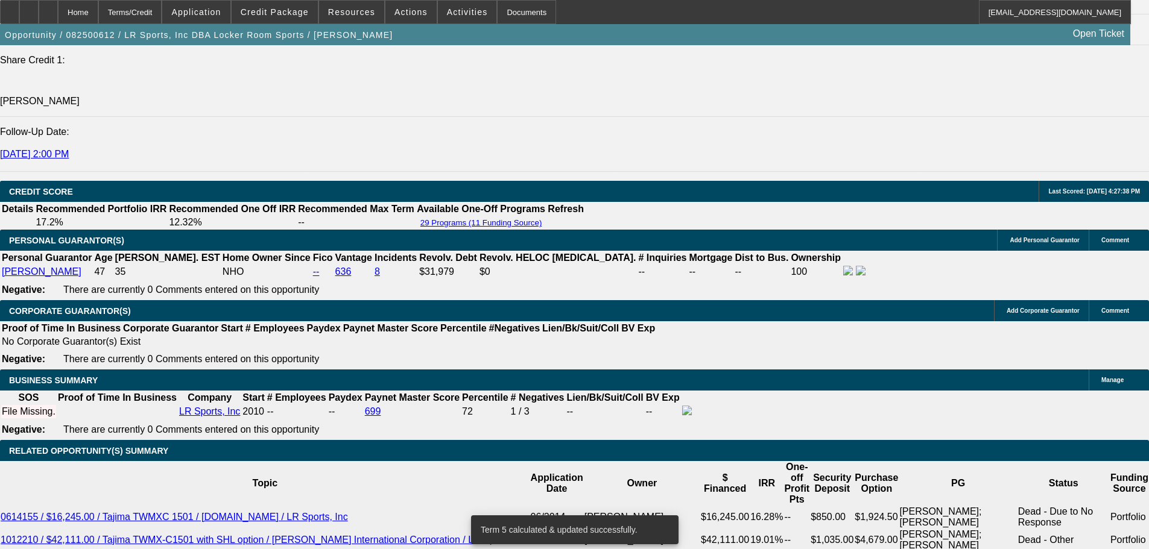
scroll to position [1629, 0]
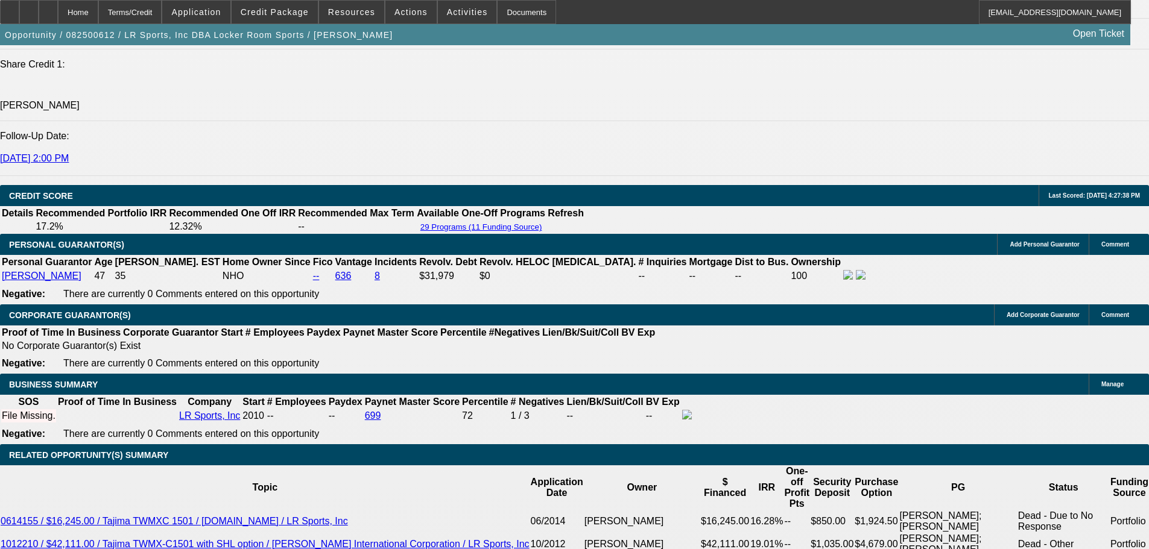
type input "UNKNOWN"
type input "12."
type input "$2,846.12"
type input "$1,423.06"
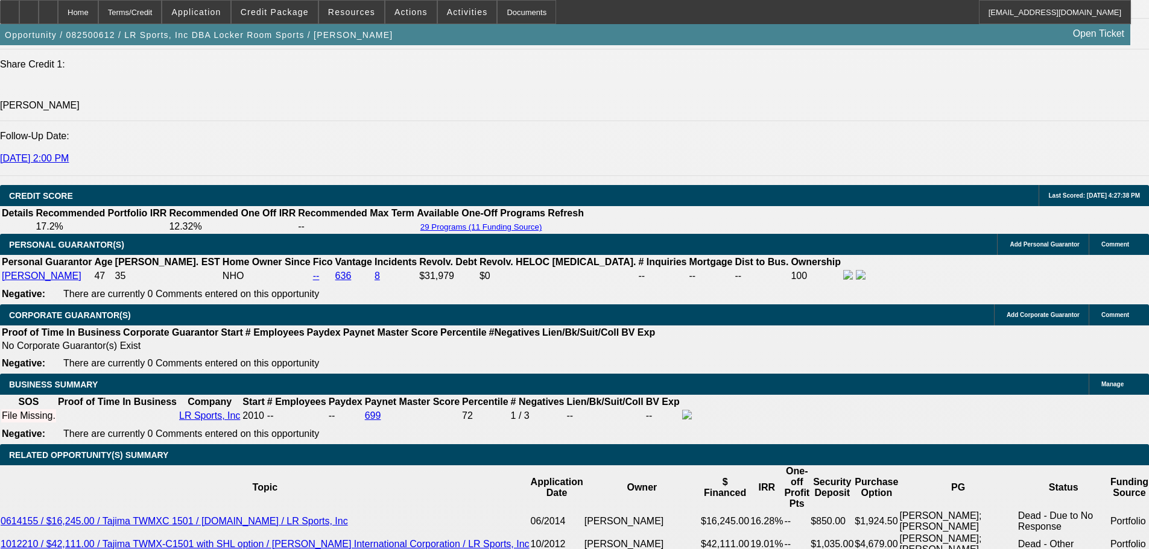
type input "12.3"
type input "$2,868.88"
type input "$1,434.44"
type input "12.3"
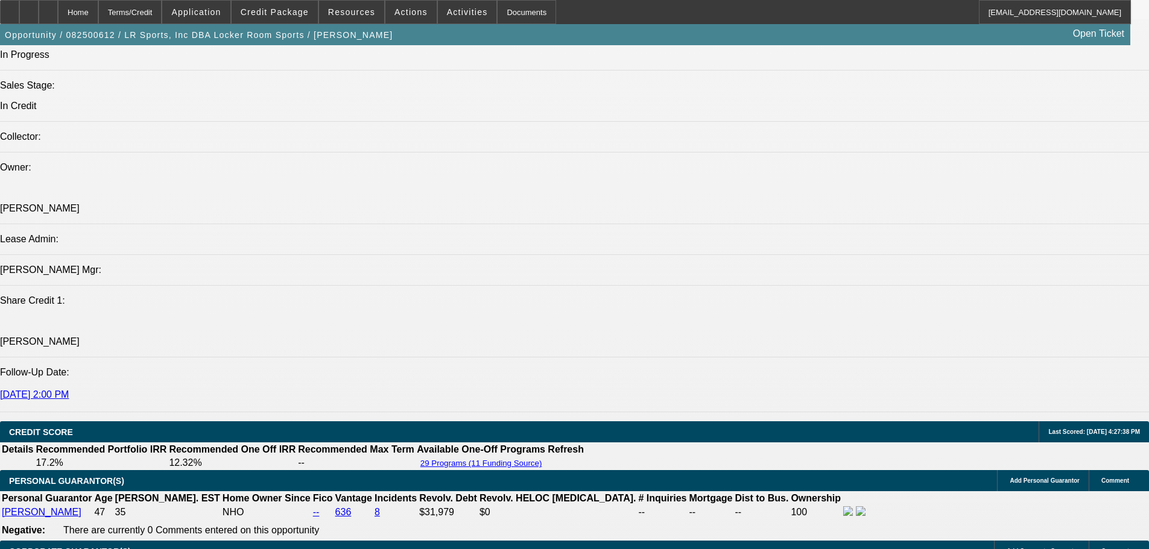
scroll to position [1387, 0]
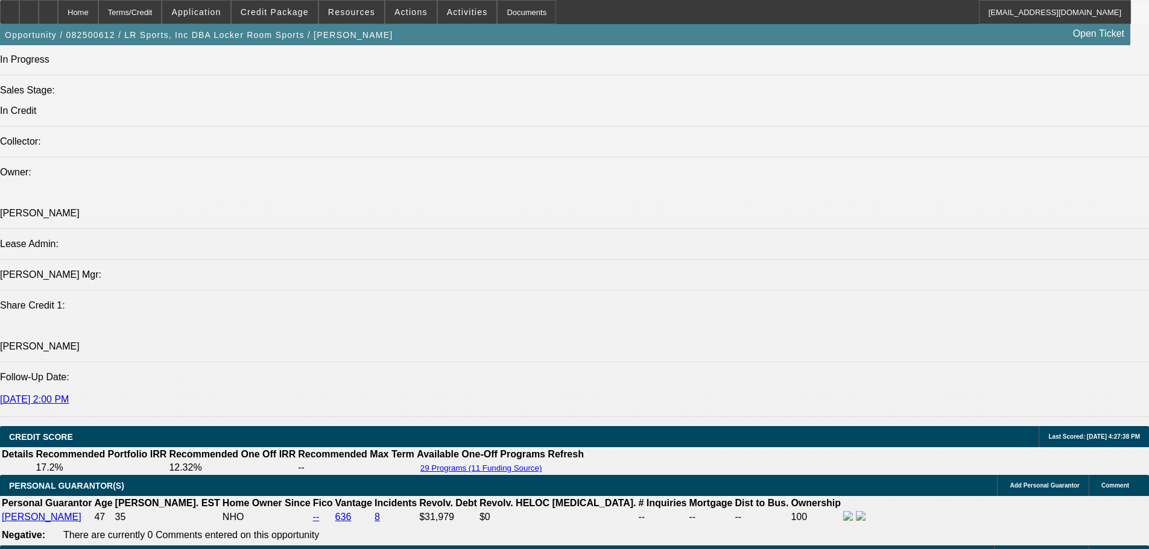
type input "$2,868.88"
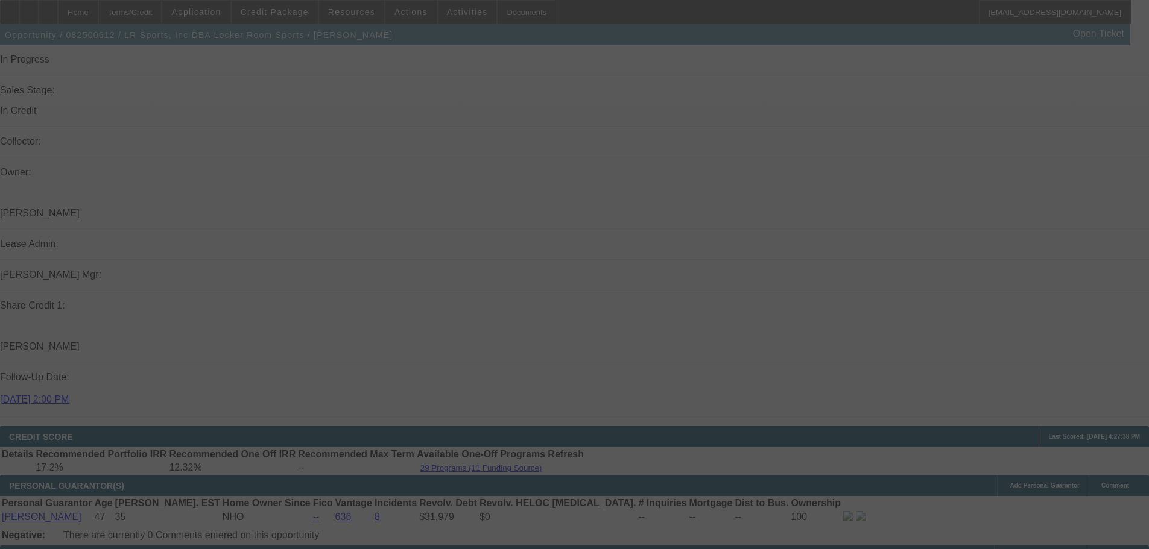
select select "0"
select select "2"
select select "0.1"
select select "4"
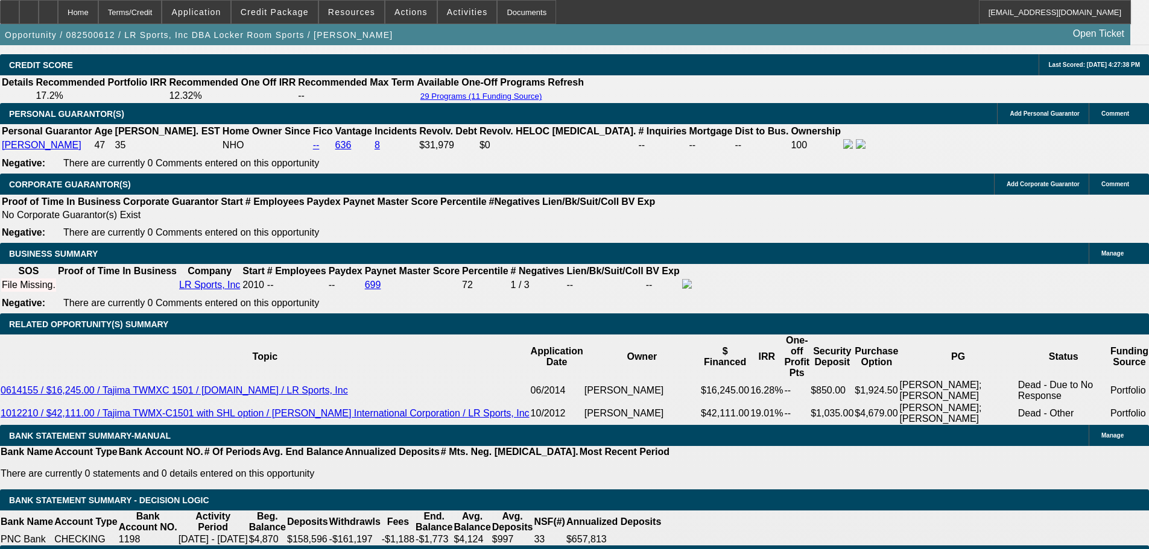
scroll to position [1749, 0]
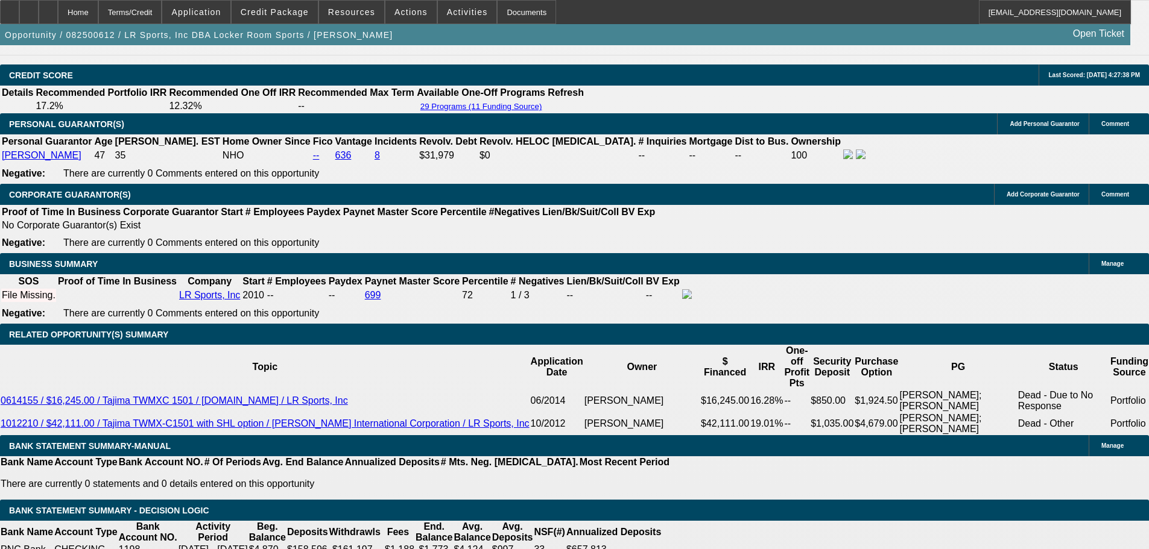
type input "149"
type input "$298.00"
type input "UNKNOWN"
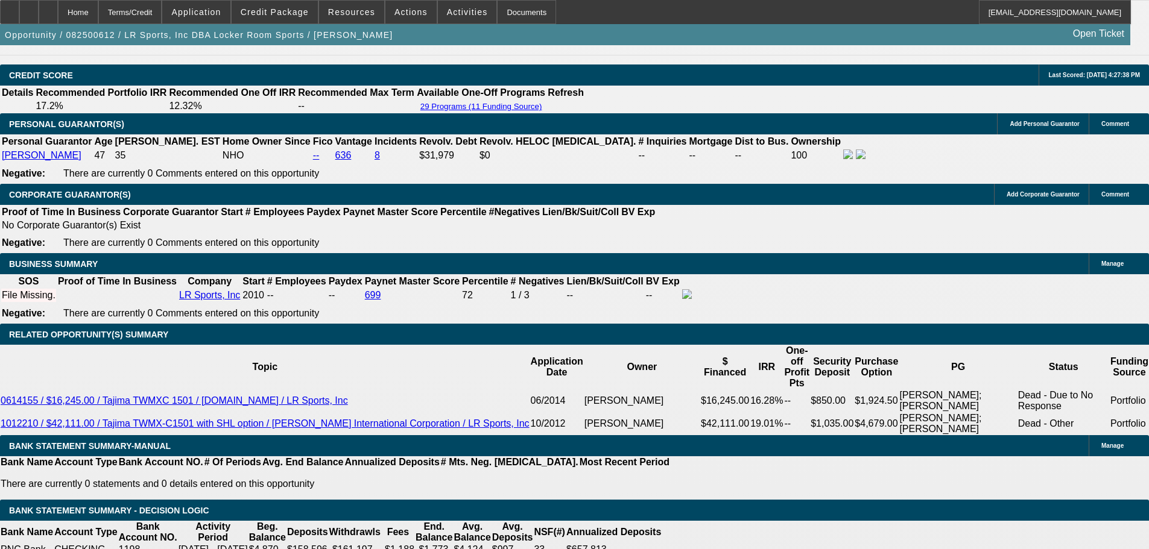
type input "1498"
type input "$2,996.00"
type input "14"
type input "1498.8"
type input "$2,997.60"
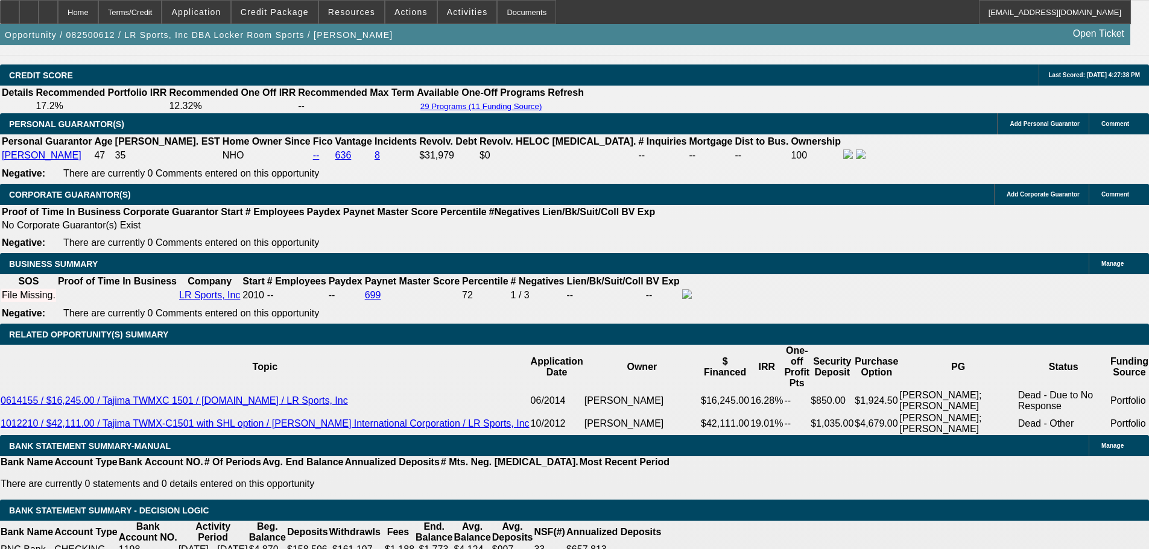
type input "$1,498.80"
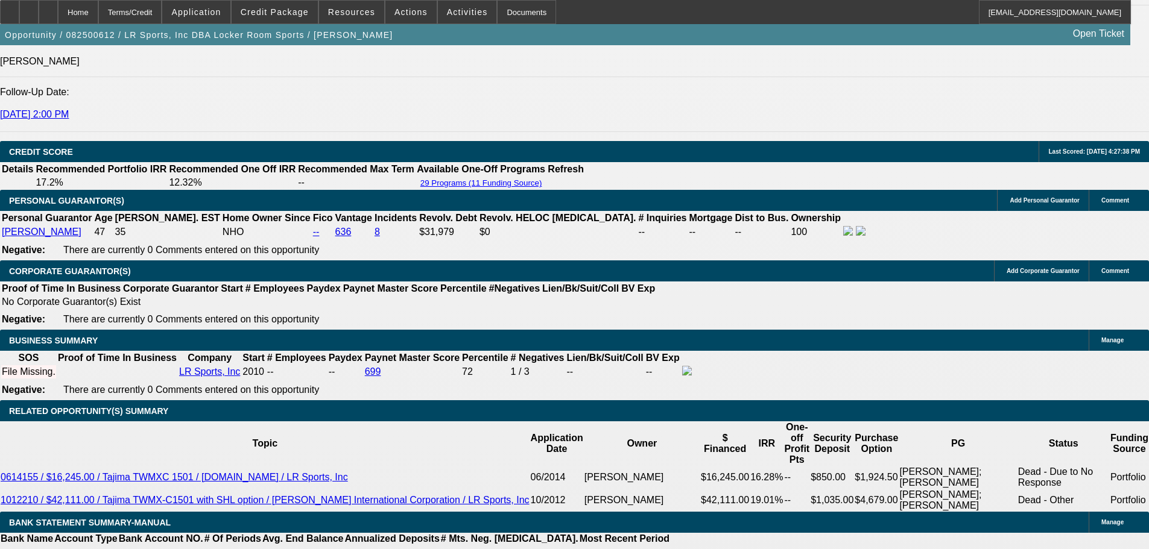
scroll to position [1568, 0]
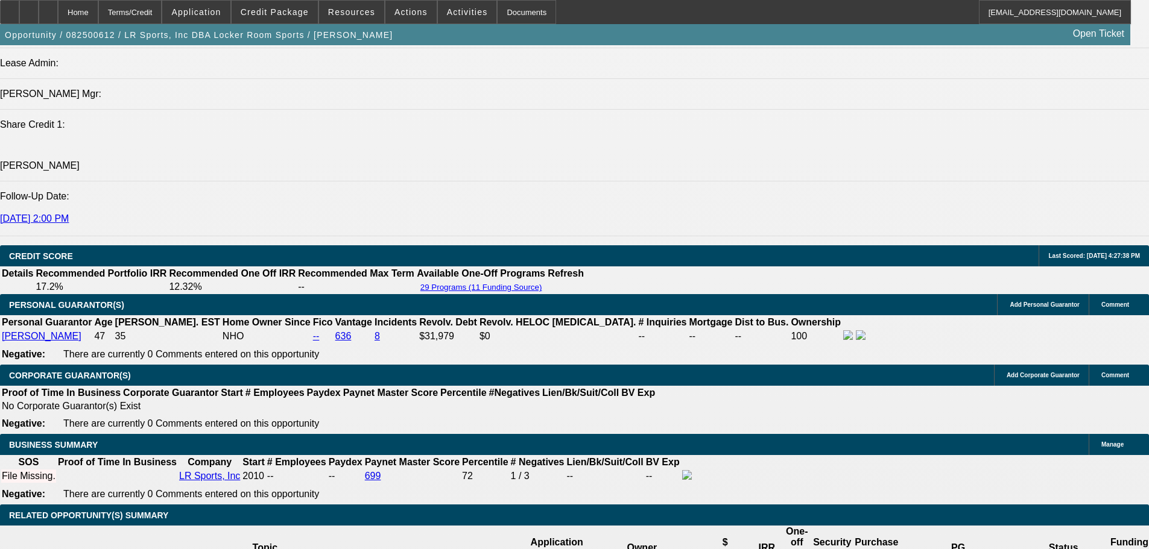
click at [317, 49] on span "button" at bounding box center [198, 35] width 397 height 29
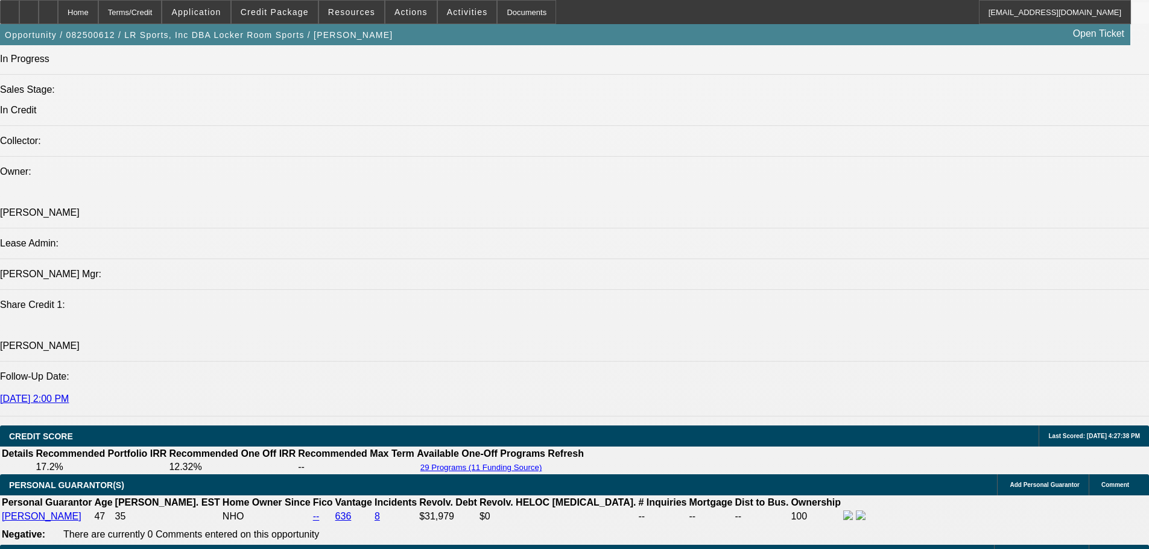
scroll to position [1387, 0]
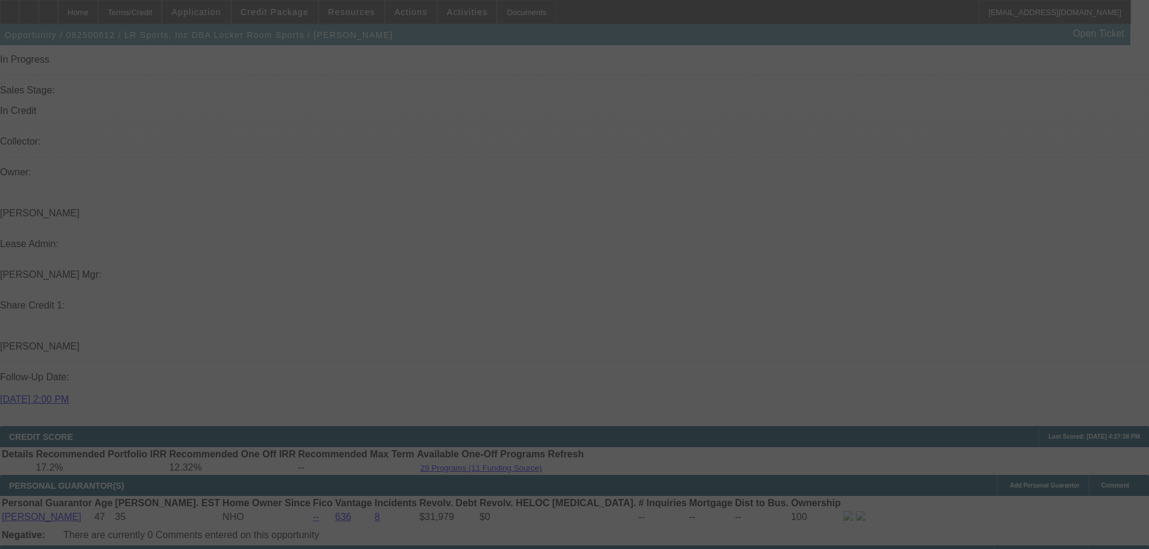
select select "0"
select select "2"
select select "0"
select select "6"
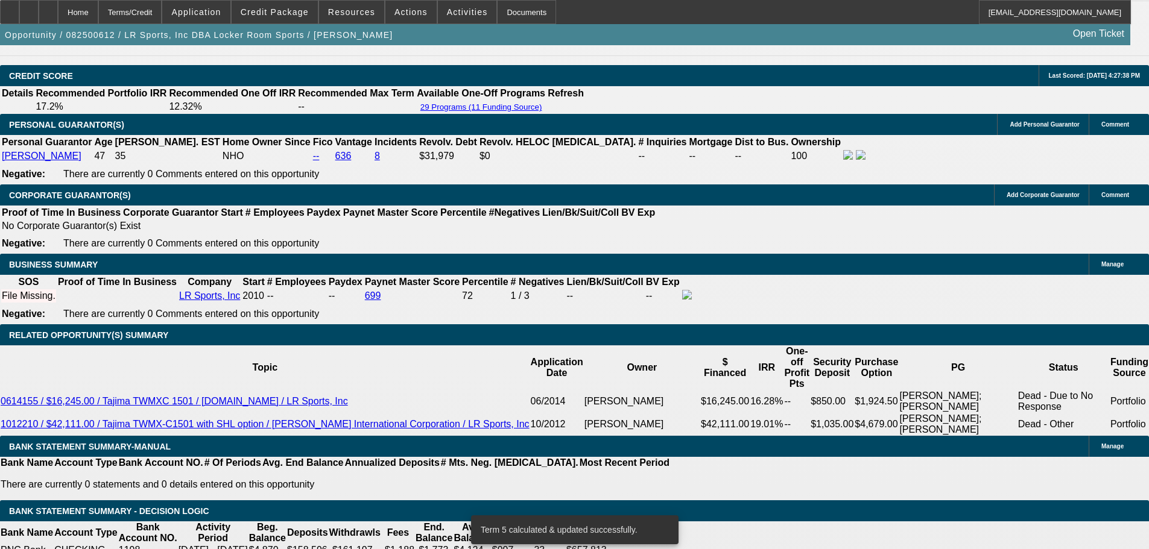
scroll to position [1749, 0]
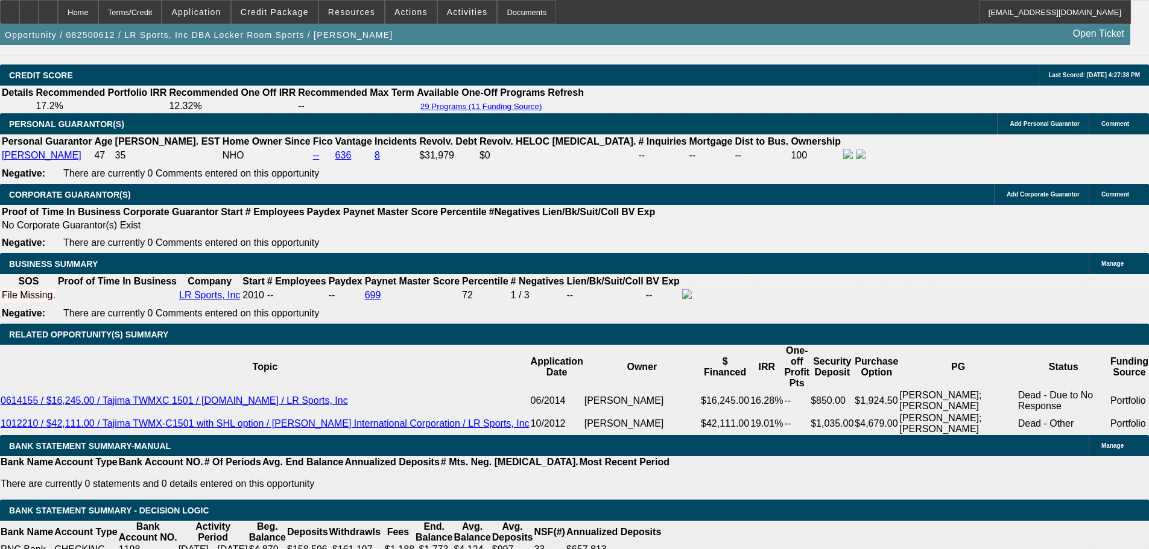
type input "12."
type input "UNKNOWN"
type input "$1,423.06"
type input "$2,846.12"
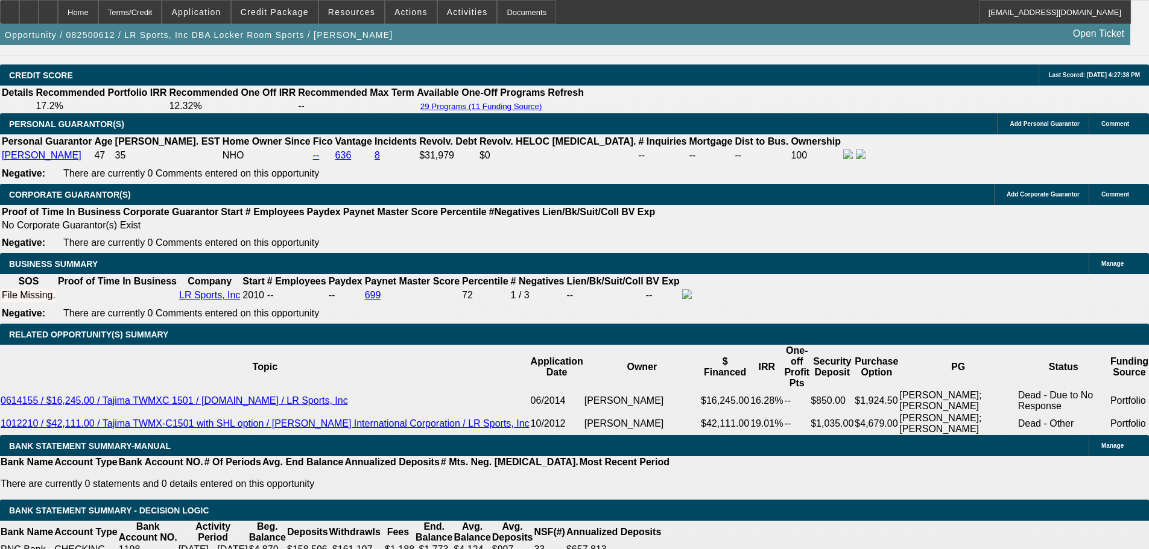
type input "12.2"
type input "$1,430.64"
type input "$2,861.28"
type input "12.2"
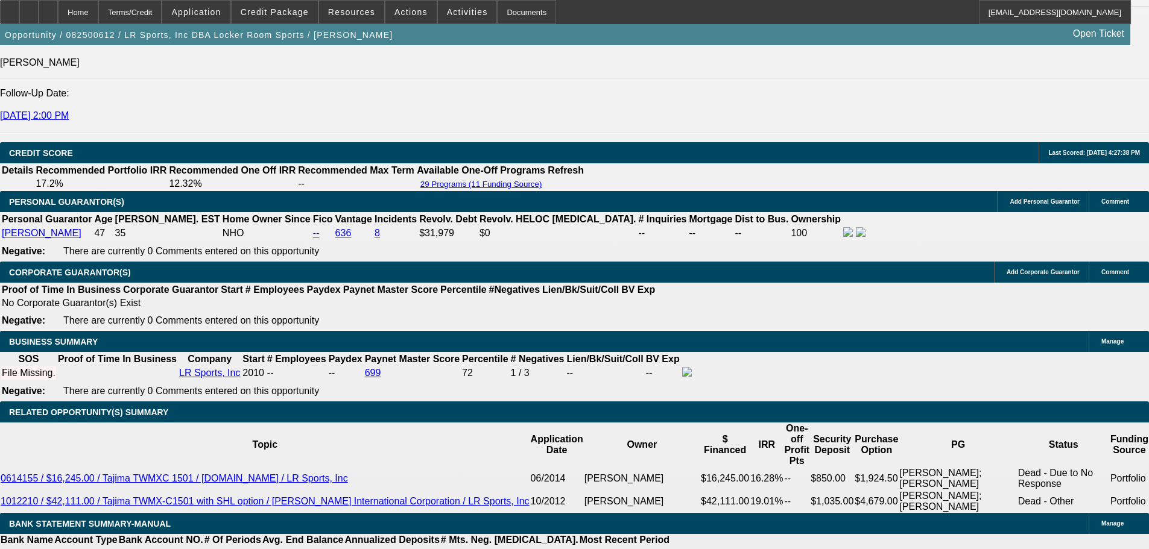
scroll to position [1508, 0]
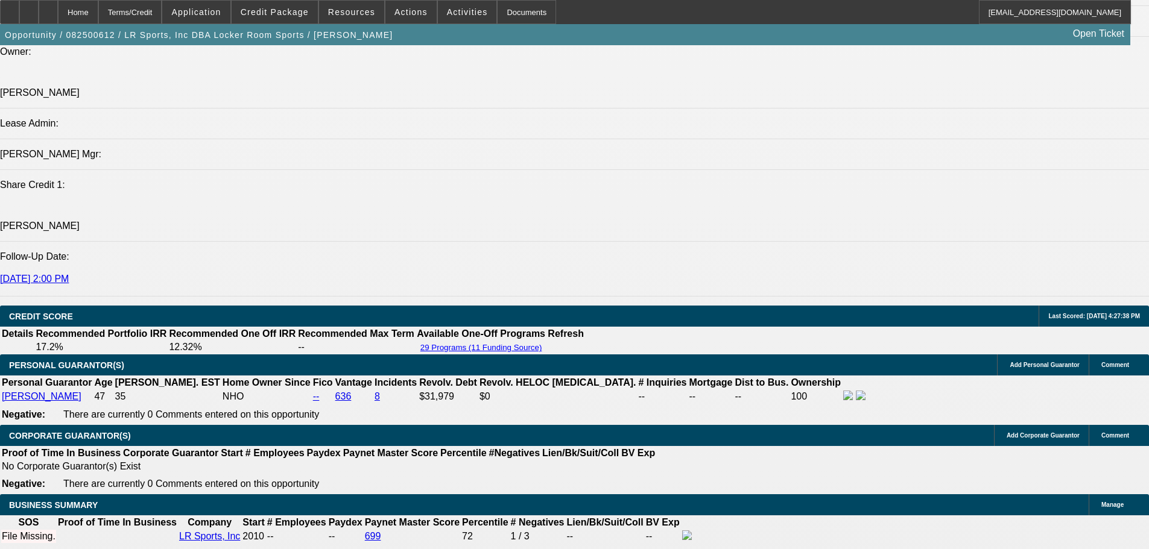
type input "$2,861.28"
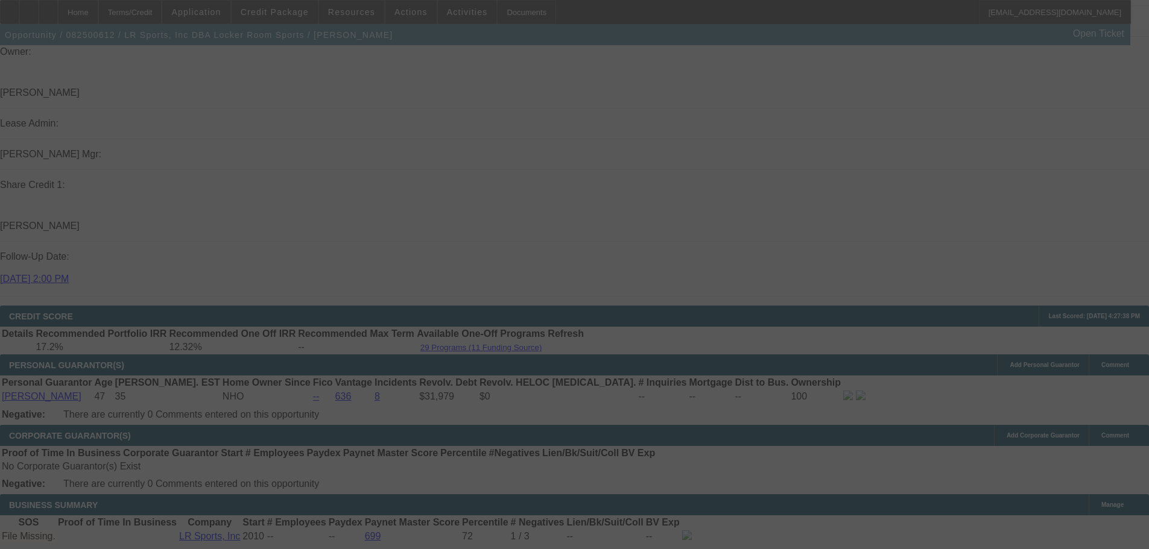
select select "0"
select select "2"
select select "0.1"
select select "4"
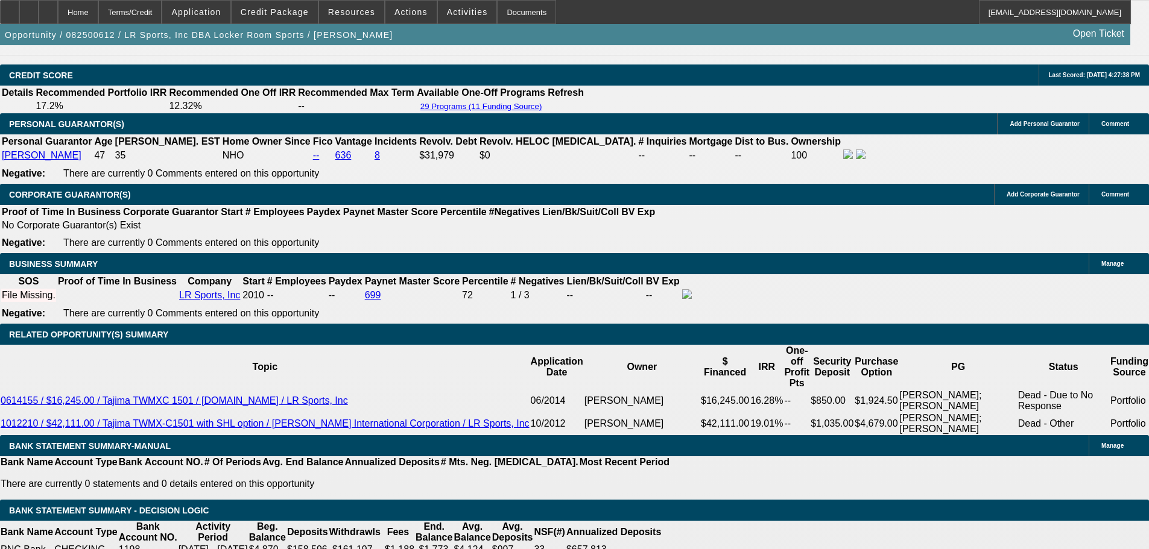
scroll to position [1998, 0]
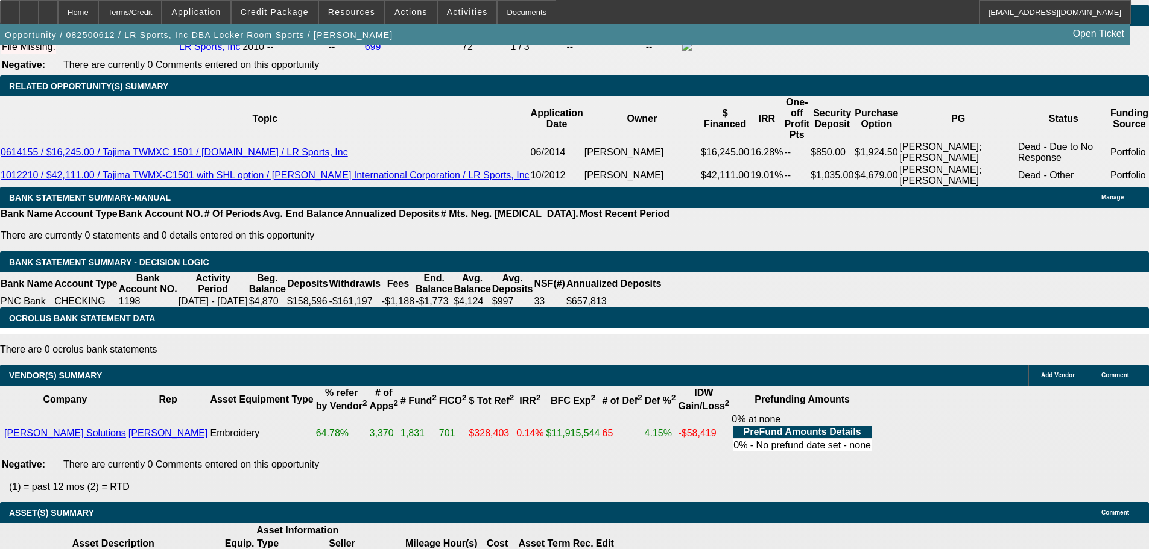
select select "3"
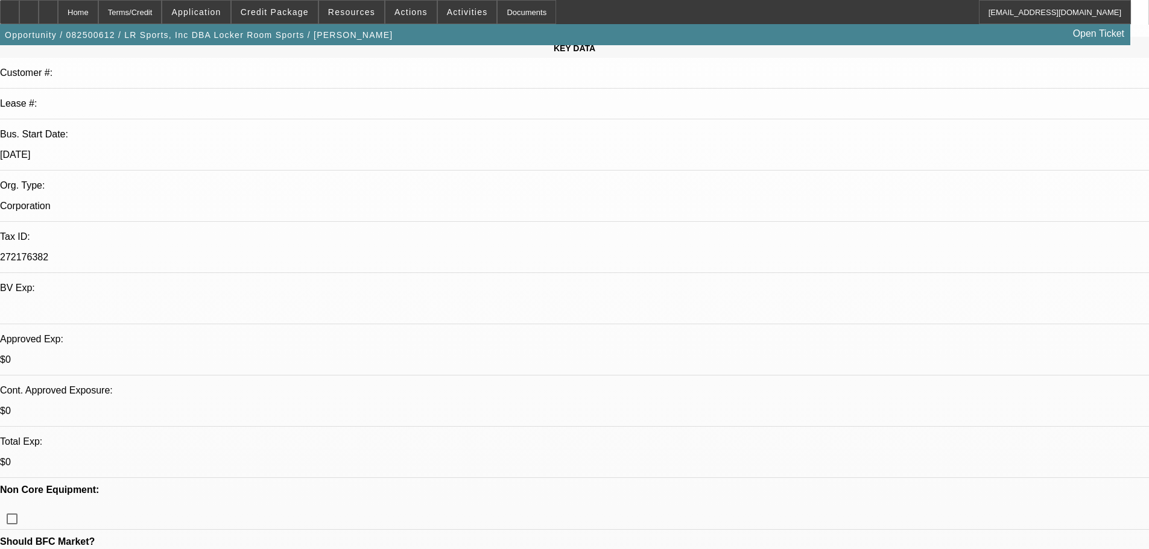
scroll to position [181, 0]
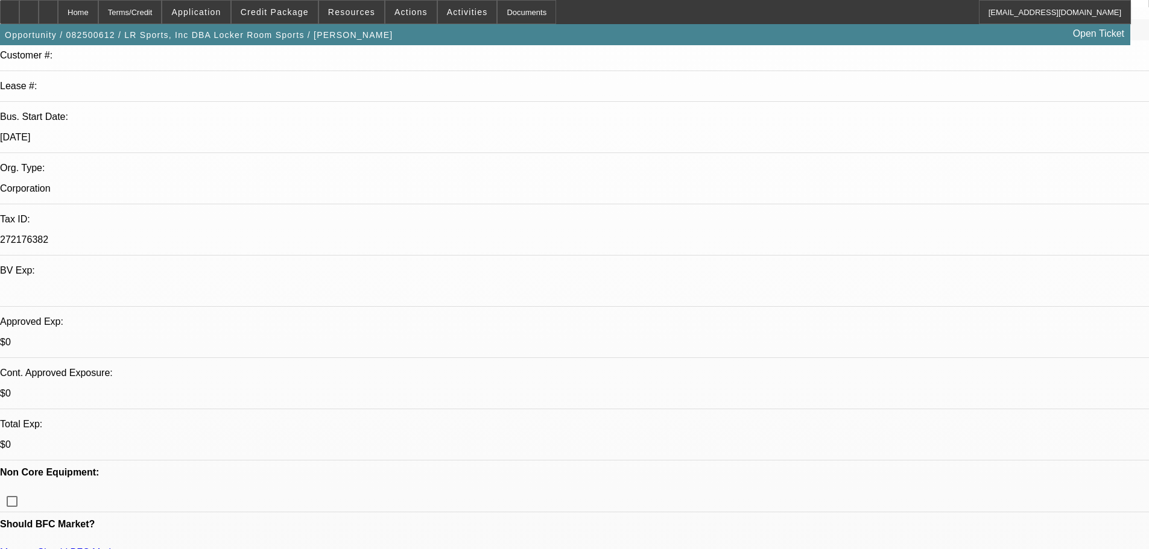
type textarea "WEAK PERSONAL , NO MTG, MAXED REVOLVING , LOW AND NEGATIVE BALANCES EVERY MONTH…"
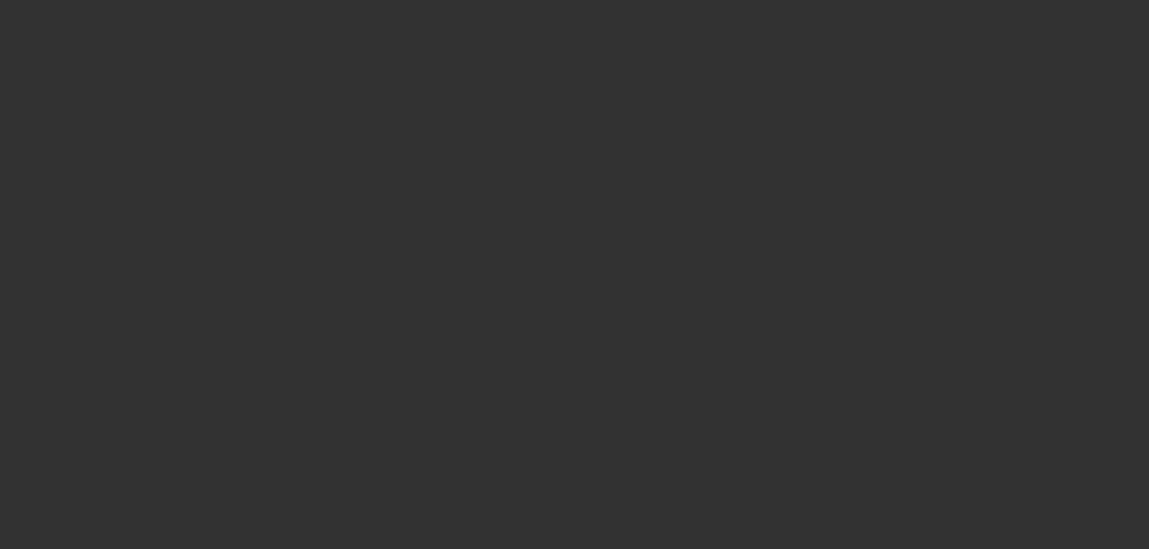
scroll to position [0, 0]
select select "0"
select select "2"
select select "0.1"
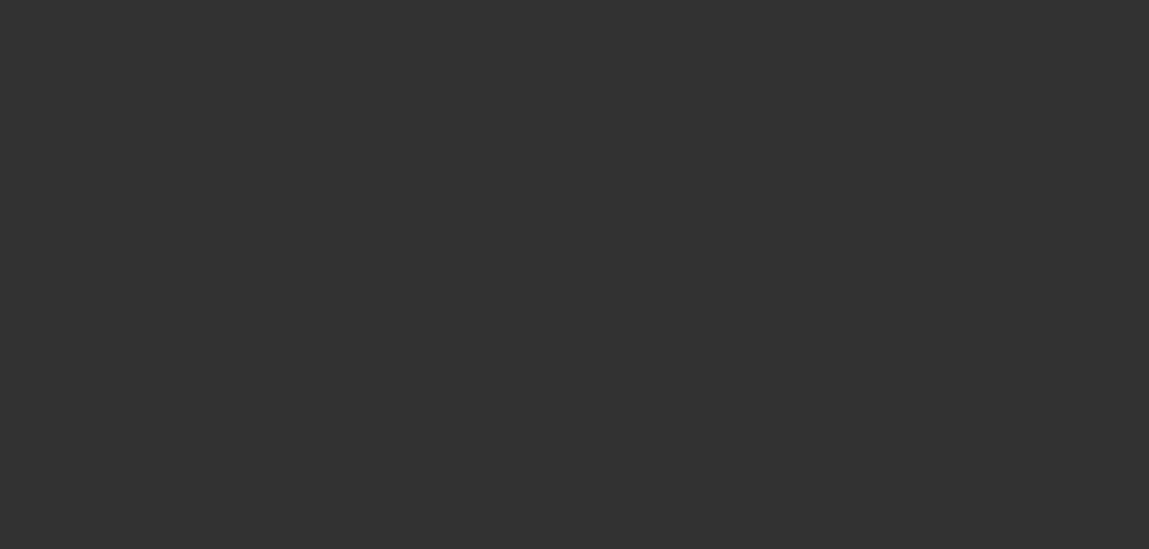
select select "4"
select select "0"
select select "2"
select select "0"
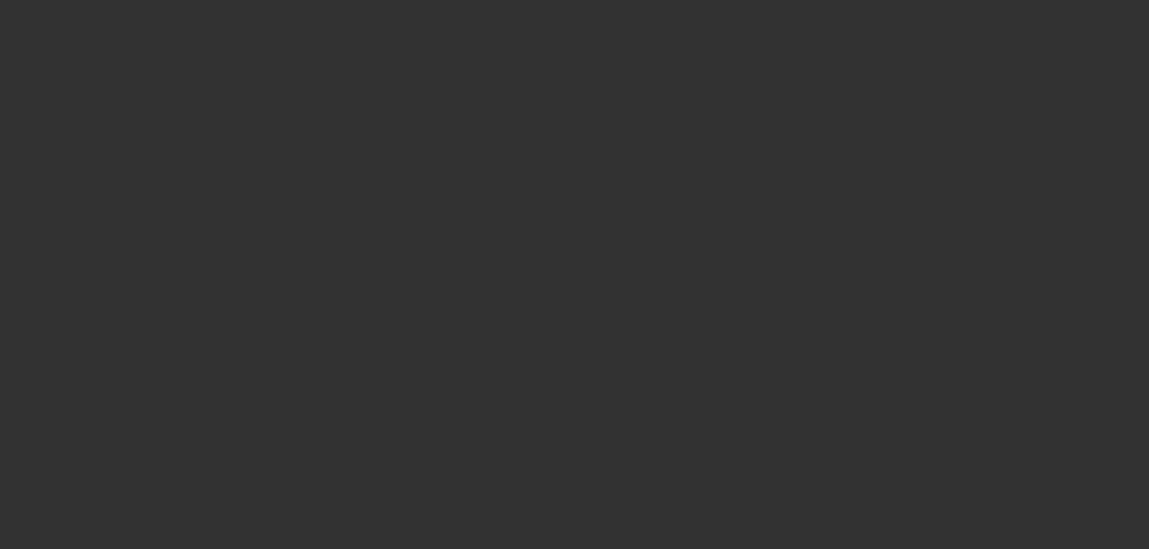
select select "6"
select select "0"
select select "2"
select select "0.1"
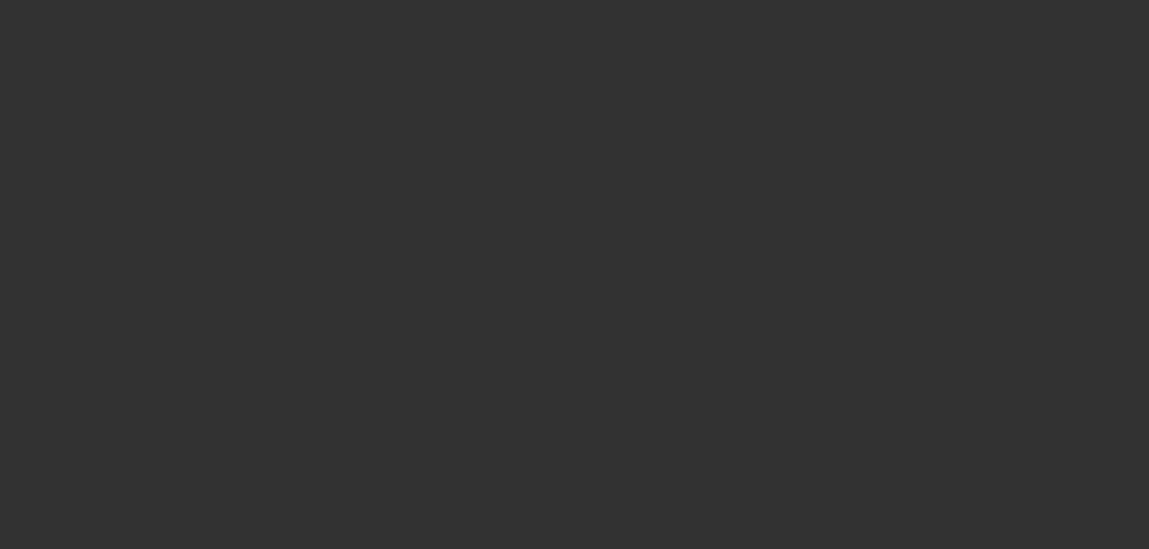
select select "4"
select select "0"
select select "2"
select select "0"
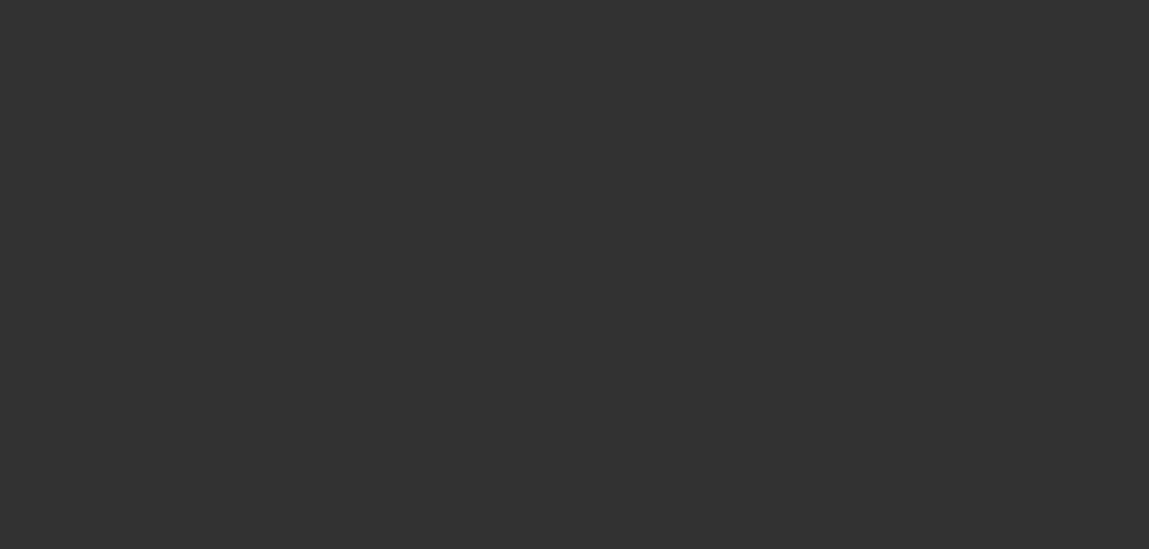
select select "6"
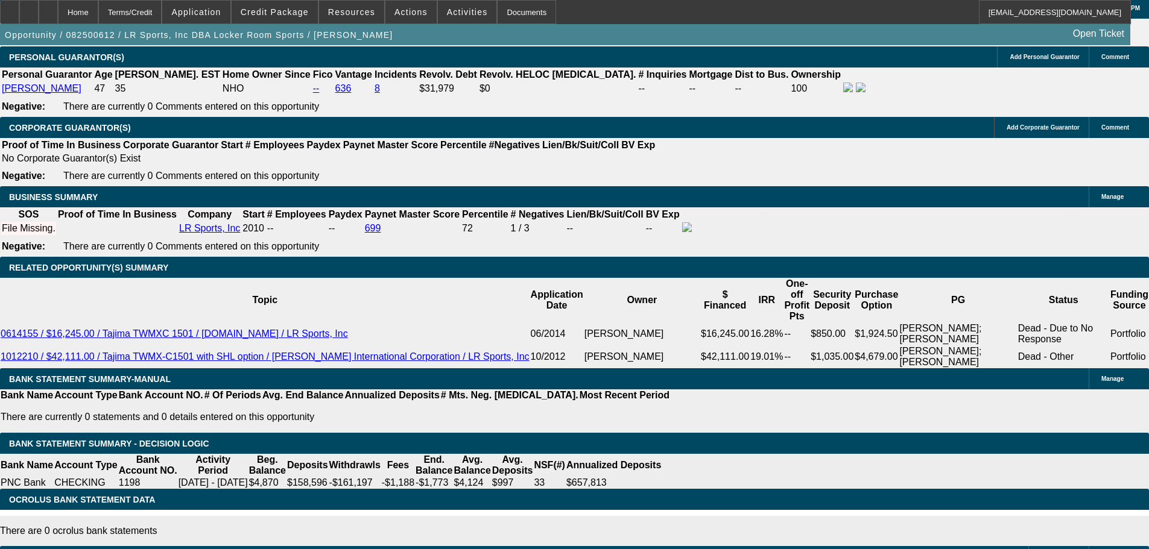
scroll to position [1930, 0]
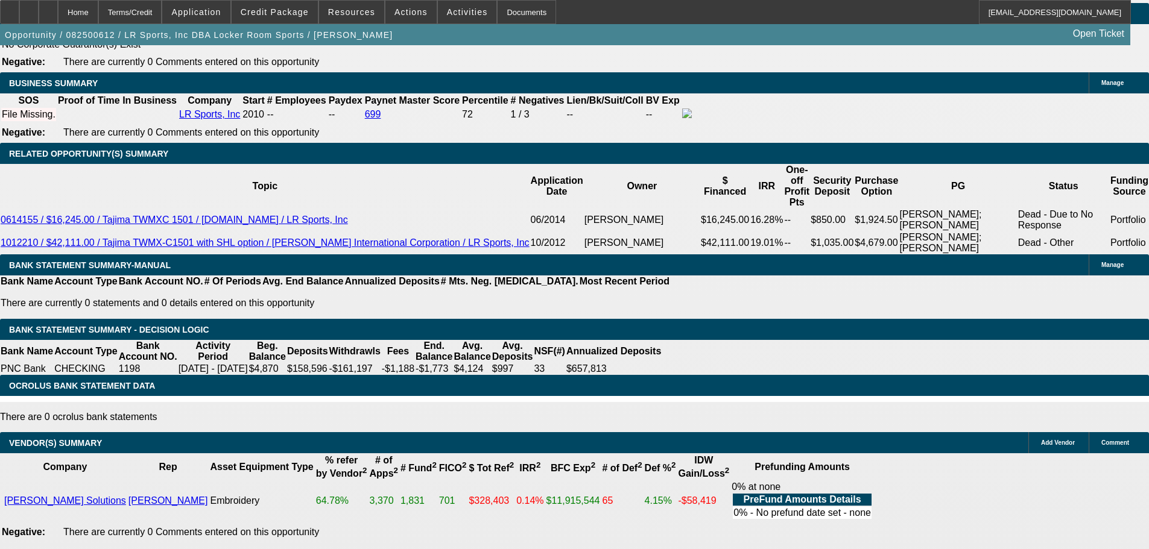
select select "3"
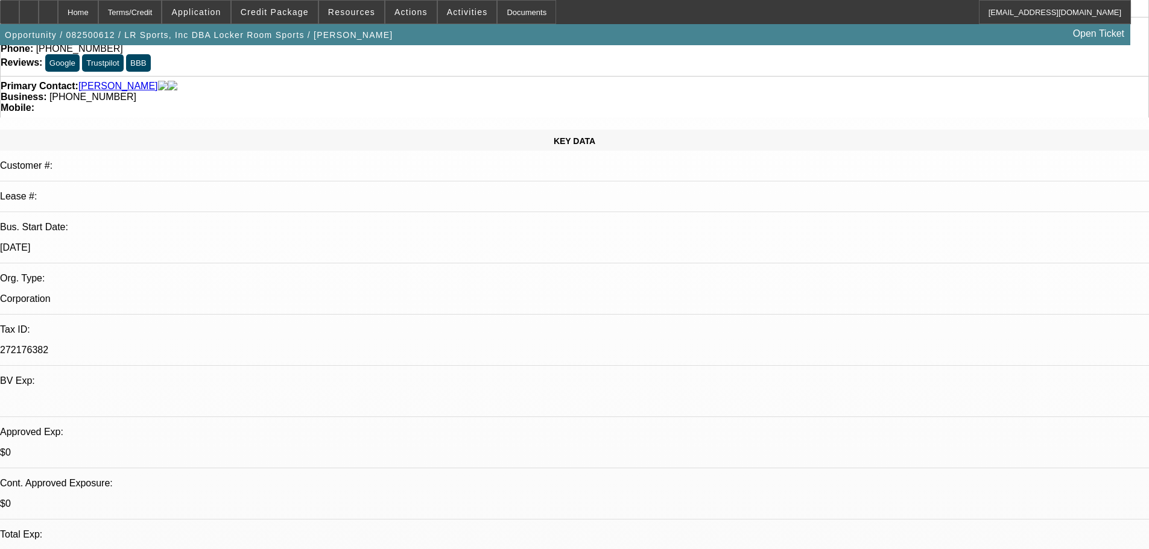
scroll to position [181, 0]
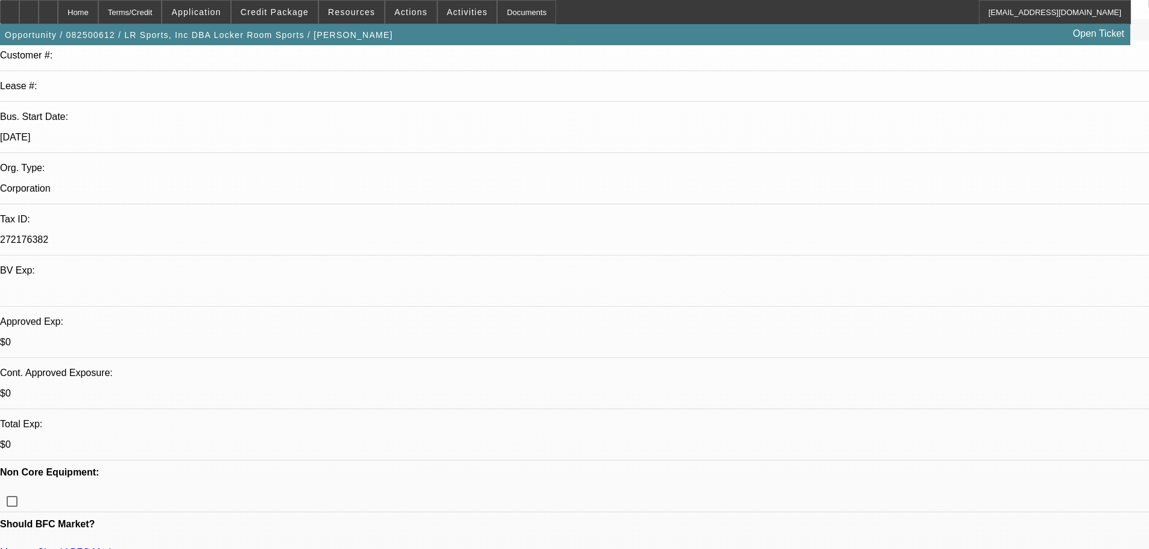
type textarea "SEE OTHER APPROVAL TERMS"
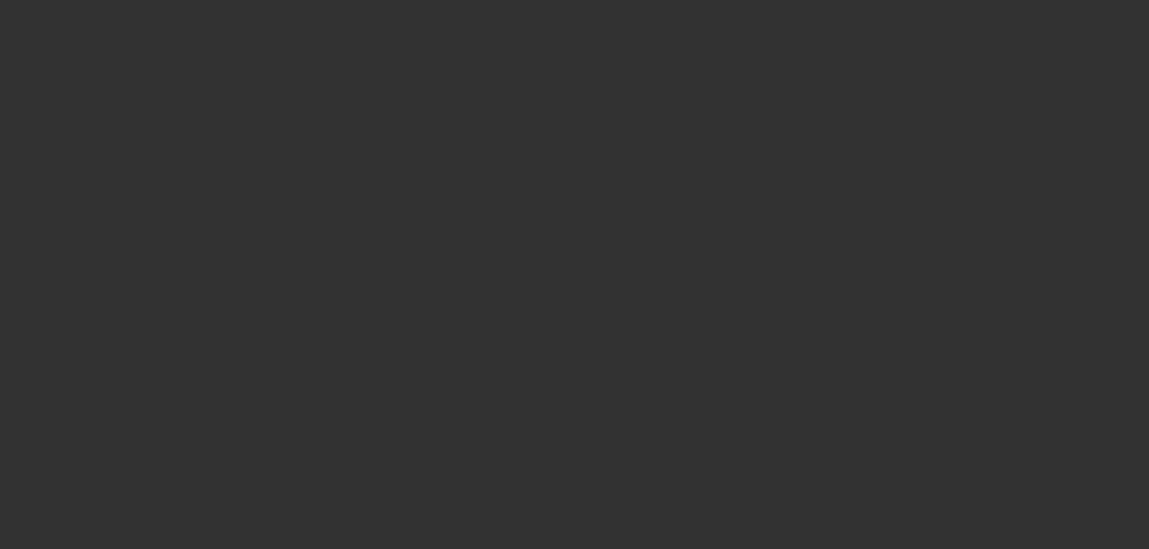
scroll to position [0, 0]
select select "0"
select select "2"
select select "0.1"
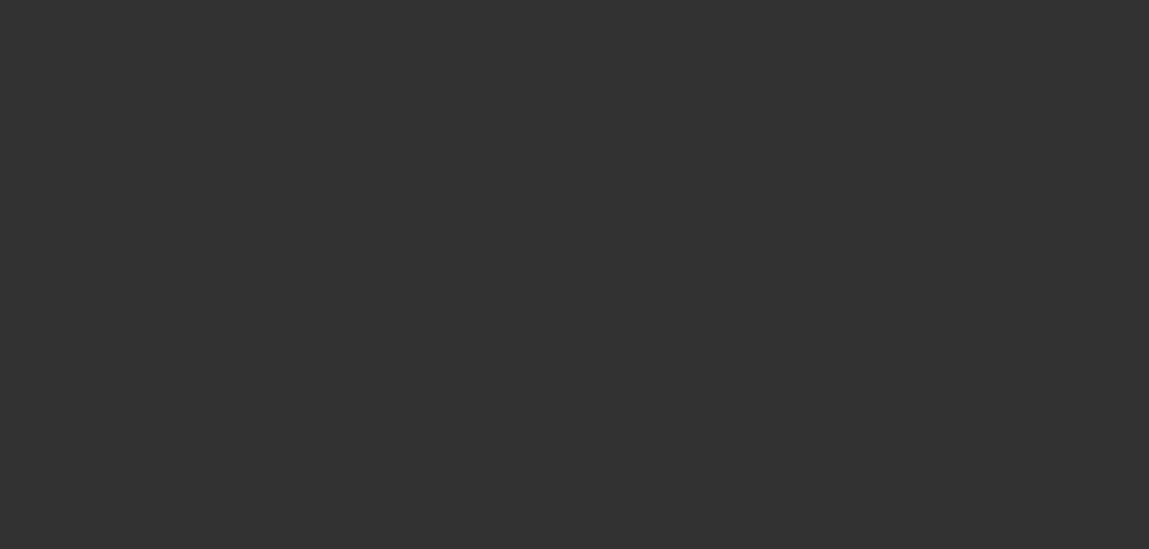
select select "4"
select select "0"
select select "2"
select select "0"
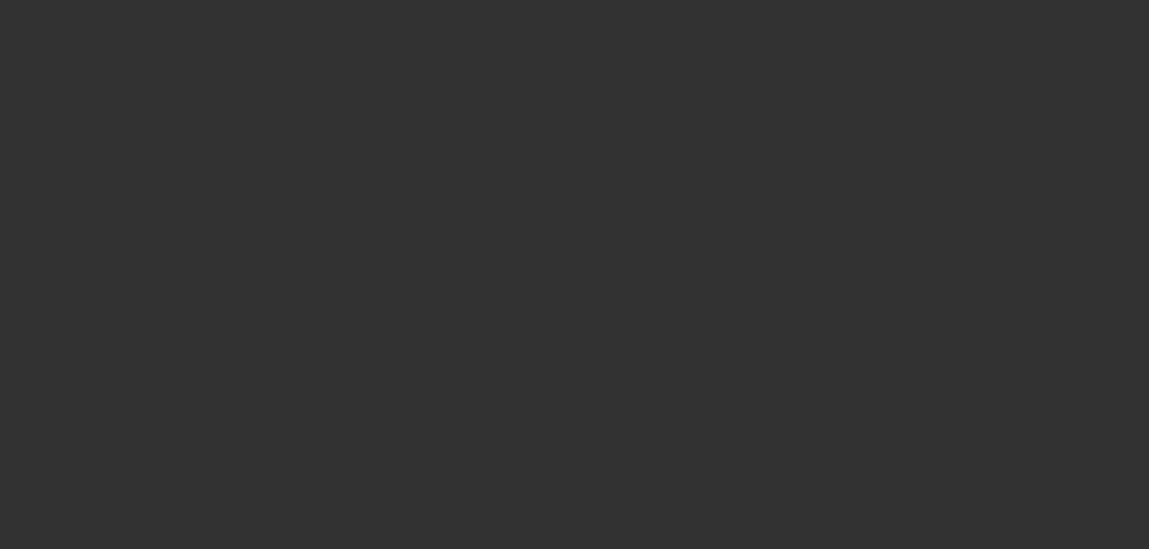
select select "6"
select select "0"
select select "2"
select select "0.1"
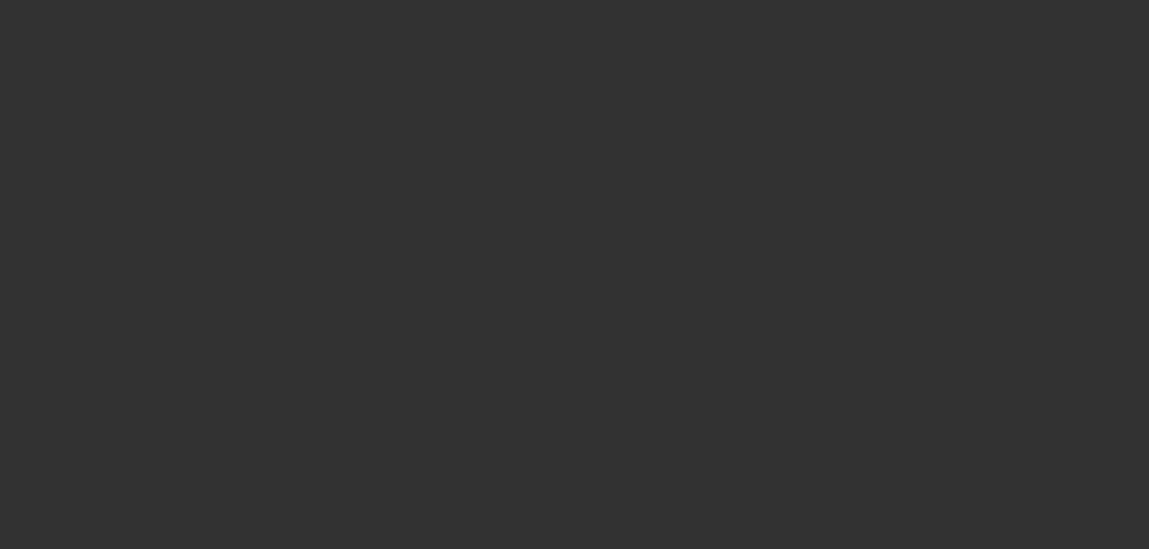
select select "4"
select select "0"
select select "2"
select select "0"
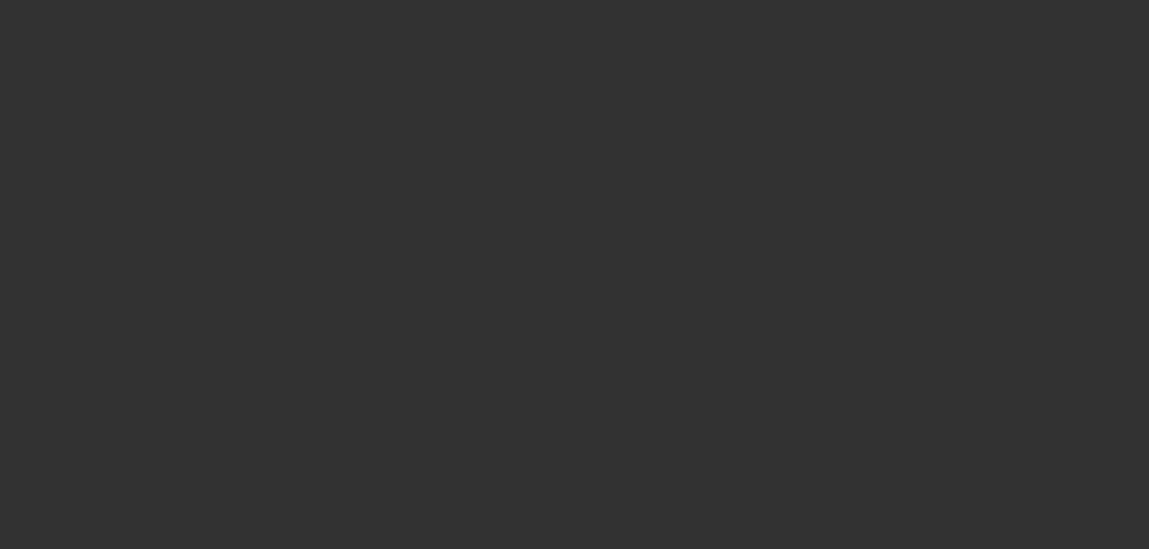
select select "6"
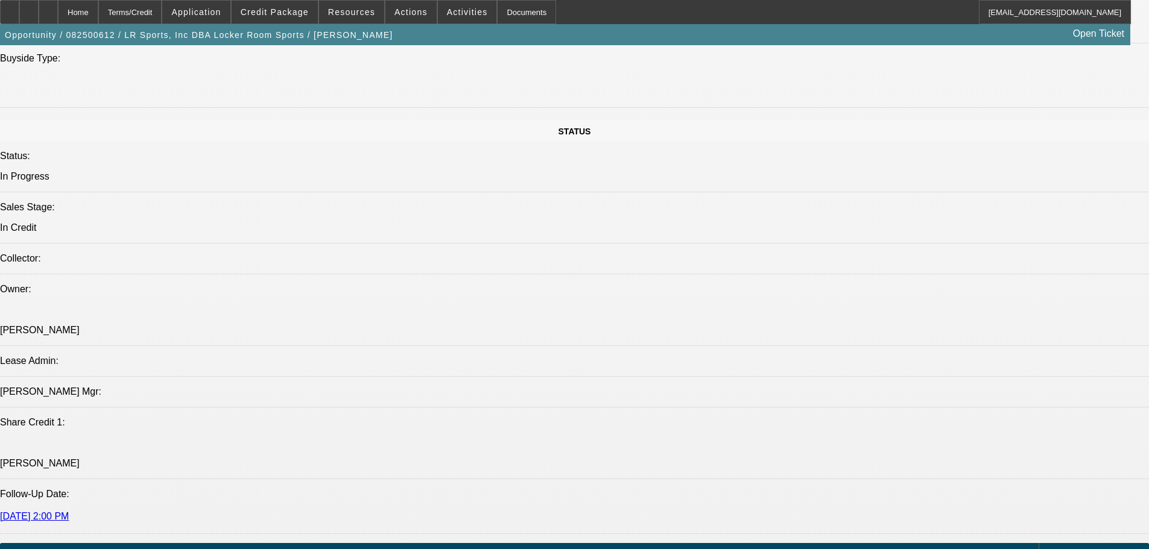
scroll to position [1267, 0]
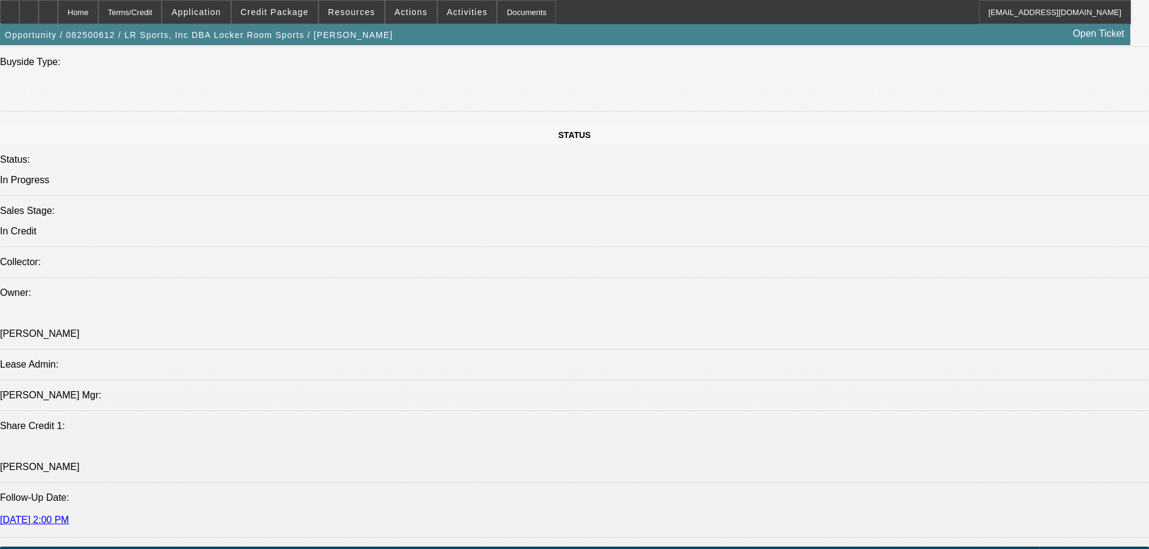
select select "0"
select select "2"
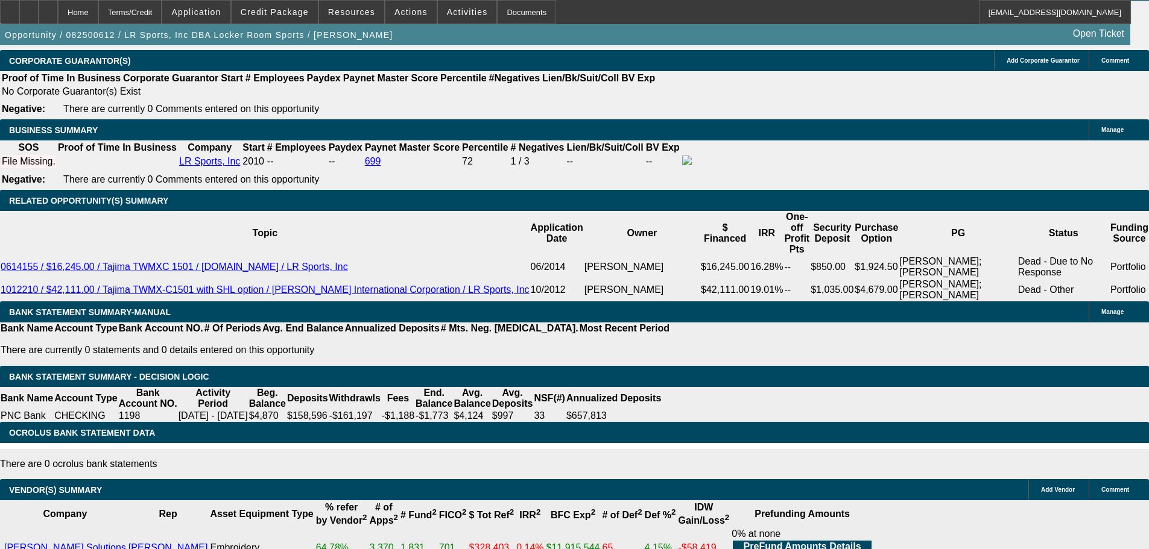
scroll to position [1997, 0]
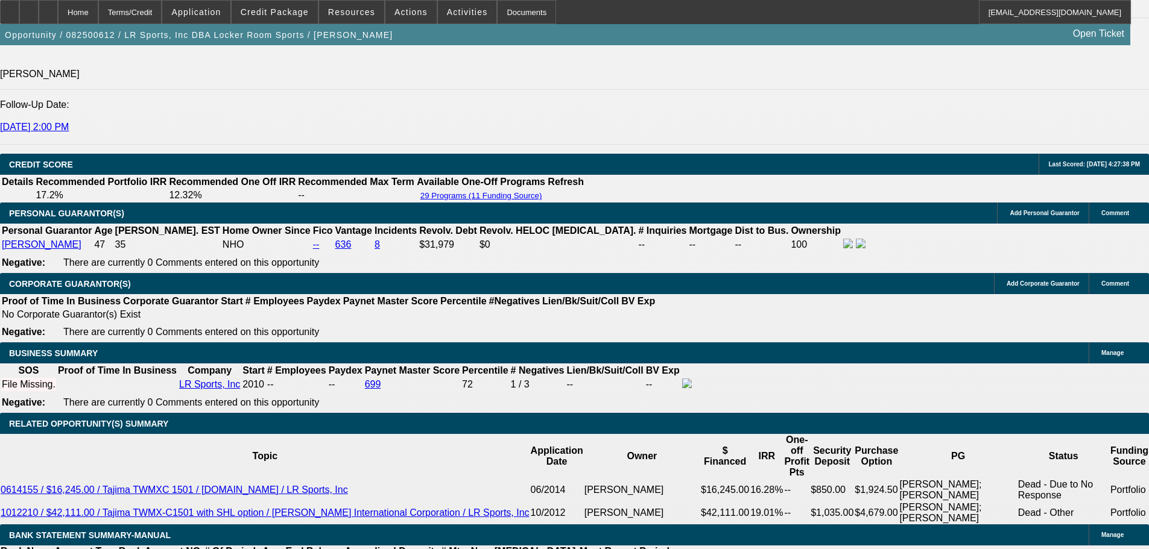
scroll to position [1515, 0]
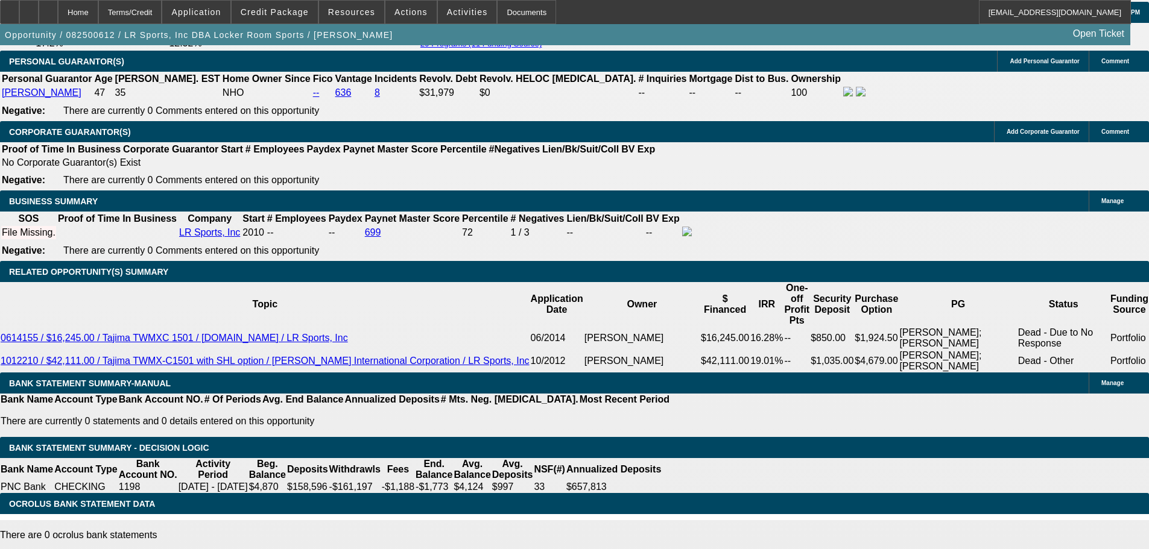
scroll to position [1817, 0]
